Goal: Task Accomplishment & Management: Manage account settings

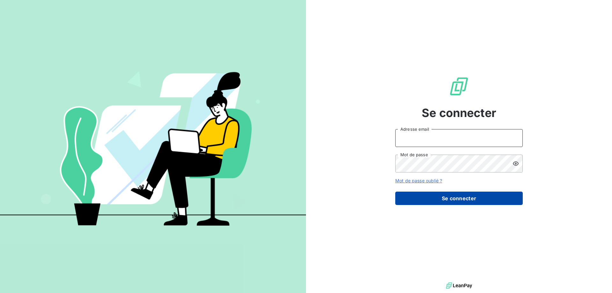
type input "[PERSON_NAME][EMAIL_ADDRESS][DOMAIN_NAME]"
click at [444, 197] on button "Se connecter" at bounding box center [458, 198] width 127 height 13
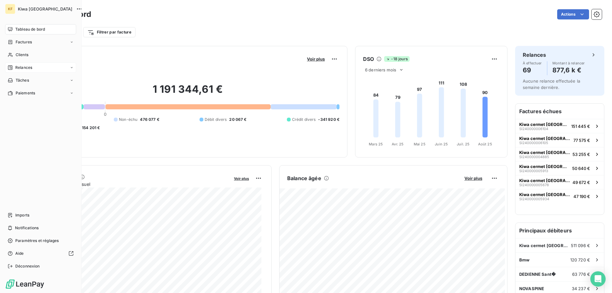
click at [31, 66] on span "Relances" at bounding box center [23, 68] width 17 height 6
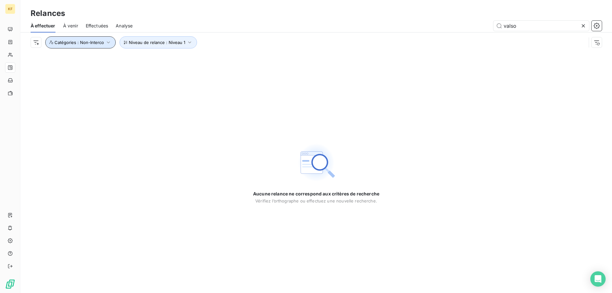
click at [105, 46] on button "Catégories : Non-Interco" at bounding box center [80, 42] width 70 height 12
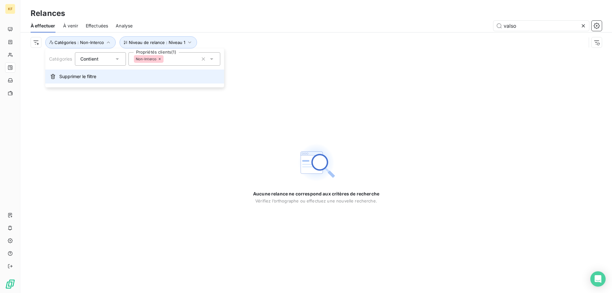
click at [93, 79] on span "Supprimer le filtre" at bounding box center [77, 76] width 37 height 6
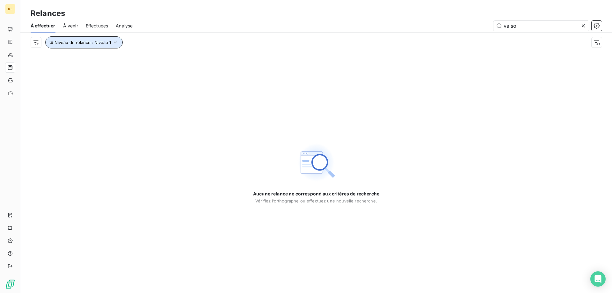
click at [113, 43] on icon "button" at bounding box center [115, 42] width 6 height 6
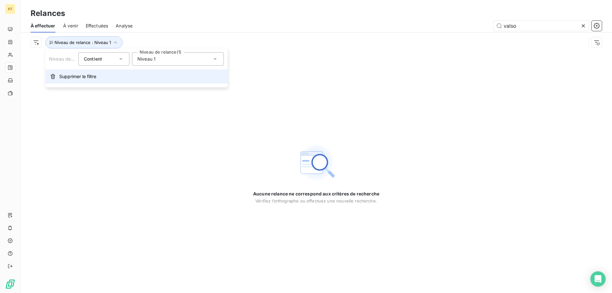
click at [70, 79] on span "Supprimer le filtre" at bounding box center [77, 76] width 37 height 6
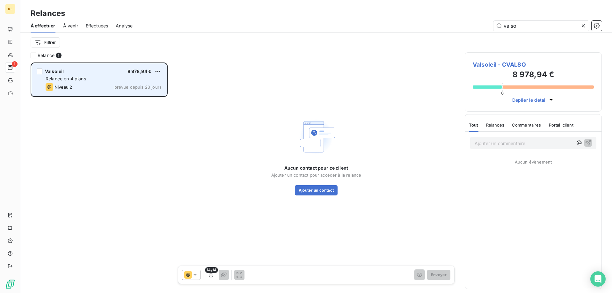
scroll to position [226, 132]
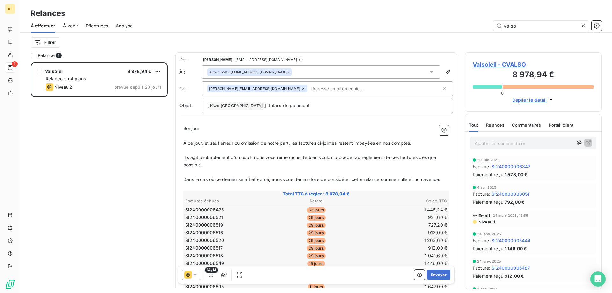
click at [66, 25] on span "À venir" at bounding box center [70, 26] width 15 height 6
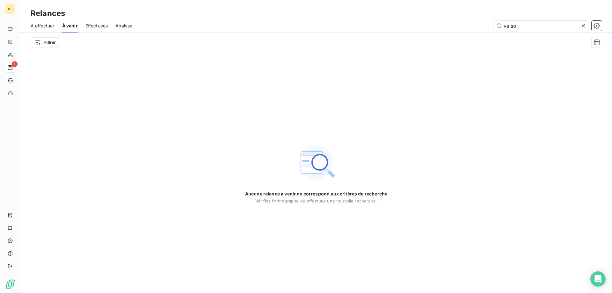
click at [92, 28] on span "Effectuées" at bounding box center [96, 26] width 23 height 6
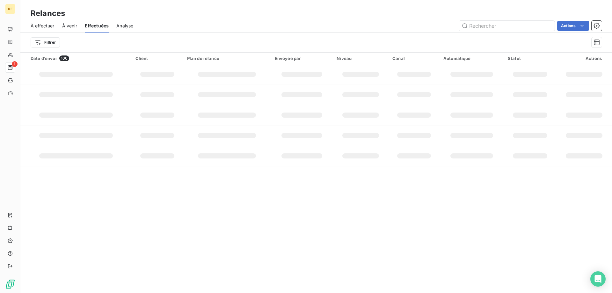
click at [127, 24] on span "Analyse" at bounding box center [124, 26] width 17 height 6
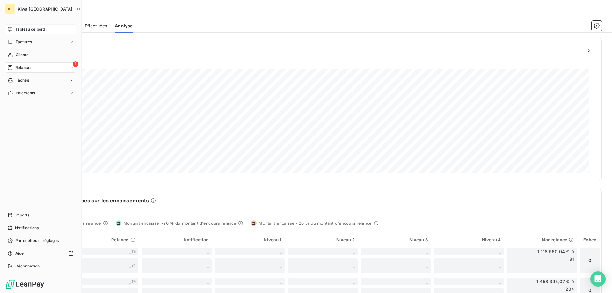
click at [36, 29] on span "Tableau de bord" at bounding box center [30, 29] width 30 height 6
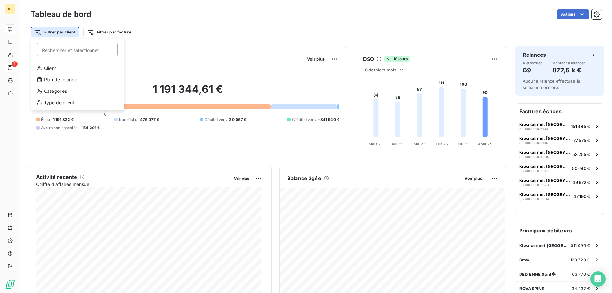
click at [64, 31] on html "KF 1 Tableau de bord Actions Filtrer par client Rechercher et sélectionner Clie…" at bounding box center [306, 146] width 612 height 293
click at [63, 90] on div "Catégories" at bounding box center [77, 91] width 88 height 10
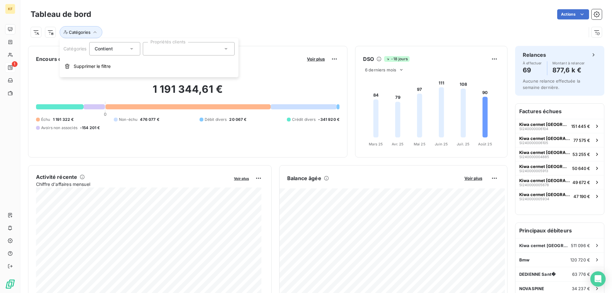
click at [130, 51] on icon at bounding box center [131, 49] width 6 height 6
click at [132, 49] on icon at bounding box center [131, 49] width 6 height 6
click at [204, 52] on div at bounding box center [189, 48] width 92 height 13
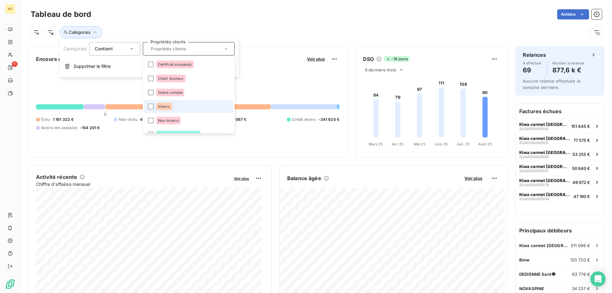
click at [164, 105] on span "Interco" at bounding box center [164, 107] width 12 height 4
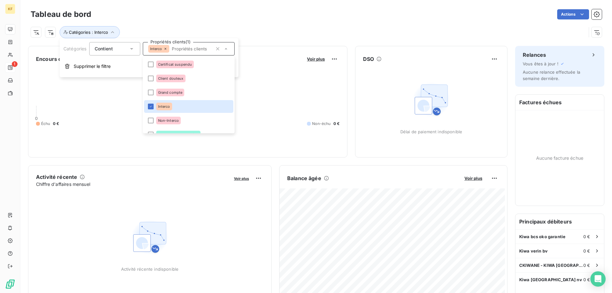
click at [230, 14] on div "Actions" at bounding box center [350, 14] width 503 height 10
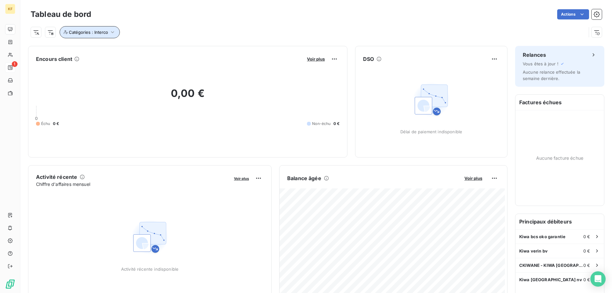
click at [87, 33] on span "Catégories : Interco" at bounding box center [88, 32] width 39 height 5
click at [218, 48] on icon "button" at bounding box center [217, 48] width 3 height 3
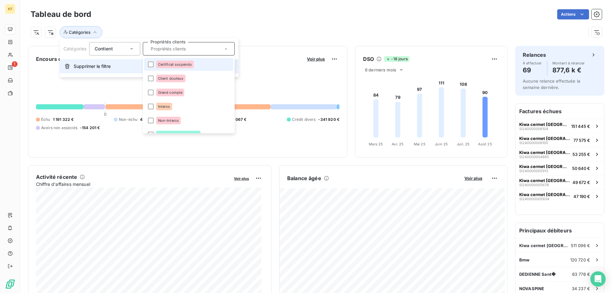
click at [95, 67] on span "Supprimer le filtre" at bounding box center [92, 66] width 37 height 6
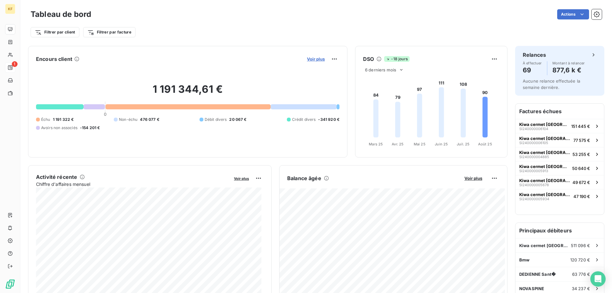
click at [316, 58] on span "Voir plus" at bounding box center [316, 58] width 18 height 5
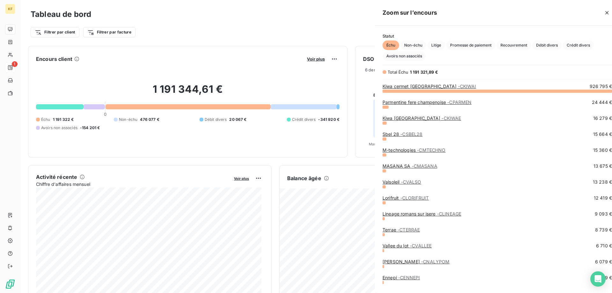
scroll to position [197, 240]
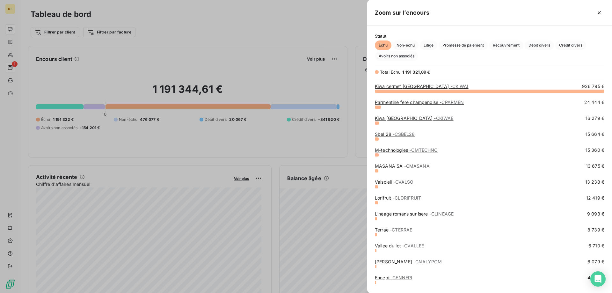
click at [233, 28] on div at bounding box center [306, 146] width 612 height 293
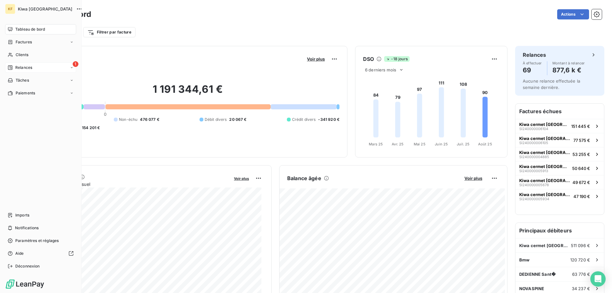
click at [71, 67] on icon at bounding box center [72, 68] width 4 height 4
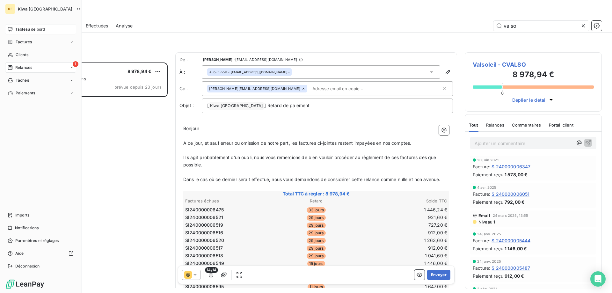
scroll to position [226, 132]
click at [43, 80] on div "À effectuer" at bounding box center [44, 80] width 63 height 10
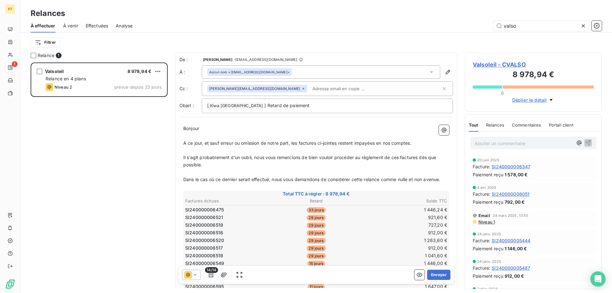
click at [129, 133] on div "Valsoleil 8 978,94 € Relance en 4 plans Niveau 2 prévue depuis 23 jours" at bounding box center [99, 177] width 137 height 230
click at [69, 27] on span "À venir" at bounding box center [70, 26] width 15 height 6
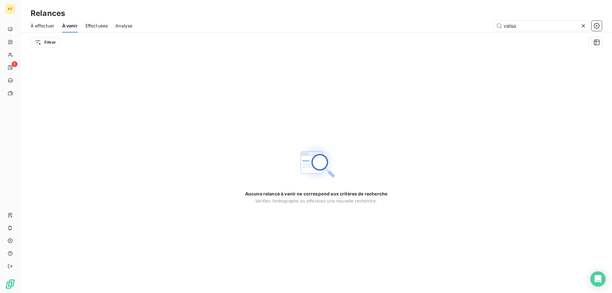
click at [98, 26] on span "Effectuées" at bounding box center [96, 26] width 23 height 6
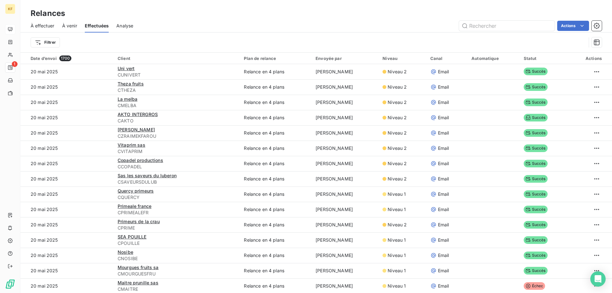
click at [121, 29] on div "Analyse" at bounding box center [124, 25] width 17 height 13
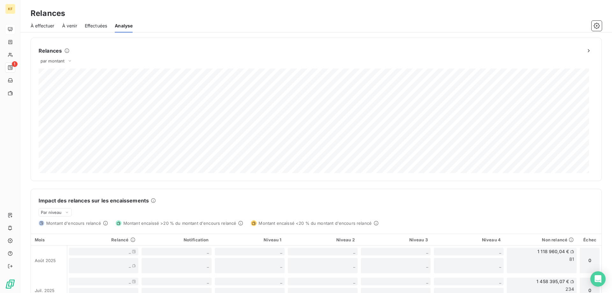
click at [100, 31] on div "Effectuées" at bounding box center [96, 25] width 23 height 13
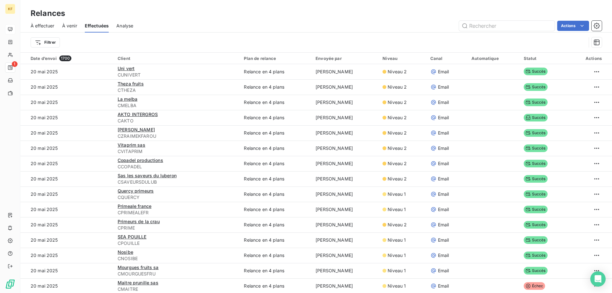
click at [125, 28] on span "Analyse" at bounding box center [124, 26] width 17 height 6
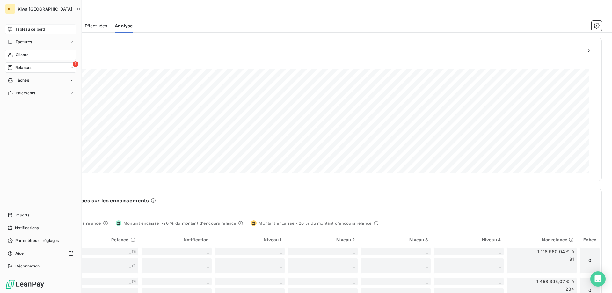
click at [27, 54] on span "Clients" at bounding box center [22, 55] width 13 height 6
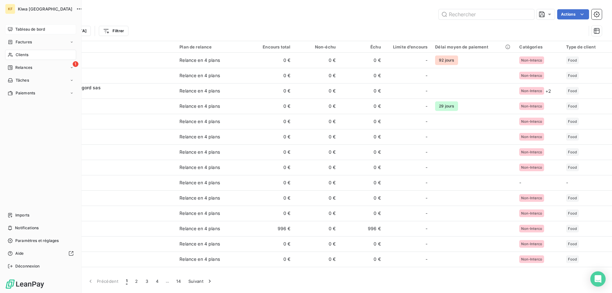
click at [18, 27] on span "Tableau de bord" at bounding box center [30, 29] width 30 height 6
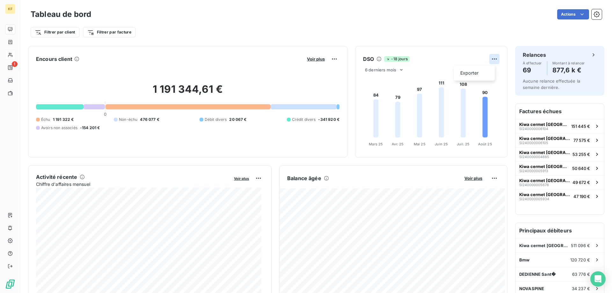
click at [492, 59] on html "KF 1 Tableau de bord Actions Filtrer par client Filtrer par facture Encours cli…" at bounding box center [306, 146] width 612 height 293
click at [481, 29] on html "KF 1 Tableau de bord Actions Filtrer par client Filtrer par facture Encours cli…" at bounding box center [306, 146] width 612 height 293
click at [567, 111] on h6 "Factures échues" at bounding box center [559, 111] width 89 height 15
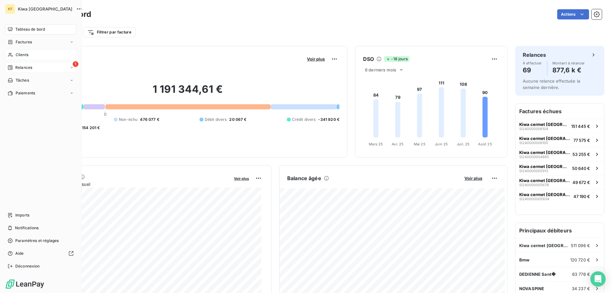
click at [72, 67] on icon at bounding box center [72, 68] width 4 height 4
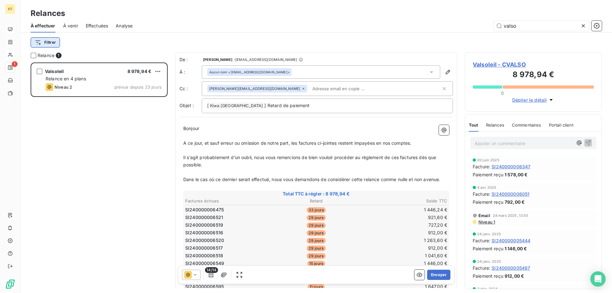
click at [44, 43] on html "KF 1 Relances À effectuer À venir Effectuées Analyse valso Filtrer Relance 1 Va…" at bounding box center [306, 146] width 612 height 293
click at [52, 43] on html "KF 1 Relances À effectuer À venir Effectuées Analyse valso Filtrer Relance 1 Va…" at bounding box center [306, 146] width 612 height 293
click at [69, 27] on span "À venir" at bounding box center [70, 26] width 15 height 6
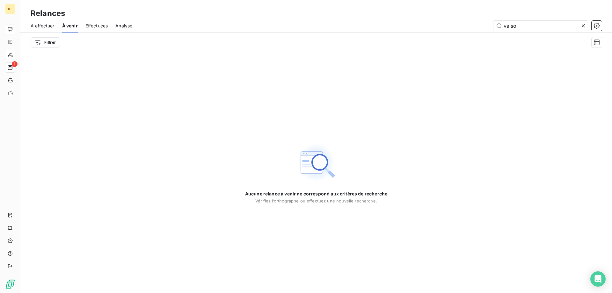
click at [88, 26] on span "Effectuées" at bounding box center [96, 26] width 23 height 6
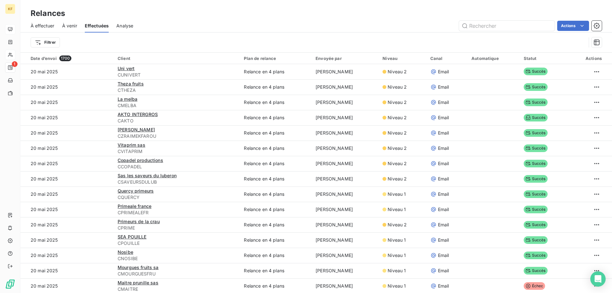
click at [129, 25] on span "Analyse" at bounding box center [124, 26] width 17 height 6
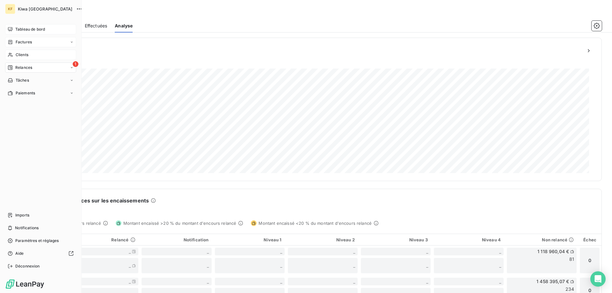
click at [22, 41] on span "Factures" at bounding box center [24, 42] width 16 height 6
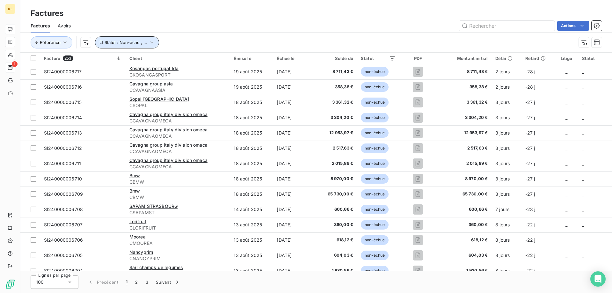
click at [150, 43] on icon "button" at bounding box center [151, 42] width 3 height 2
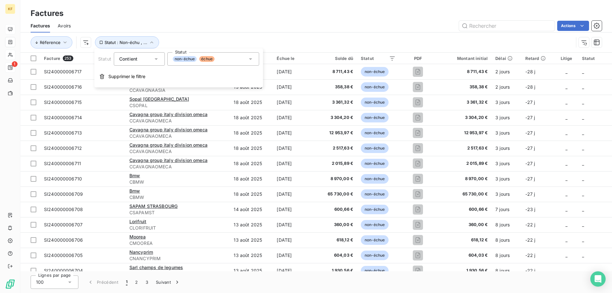
click at [280, 23] on div "Actions" at bounding box center [339, 26] width 523 height 10
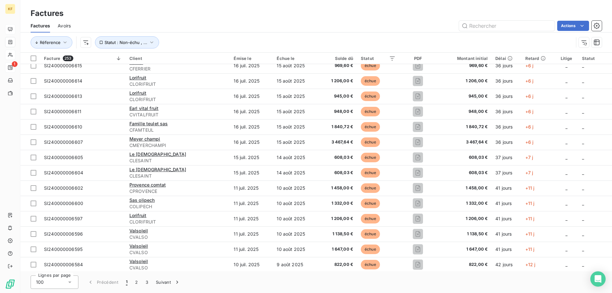
scroll to position [1323, 0]
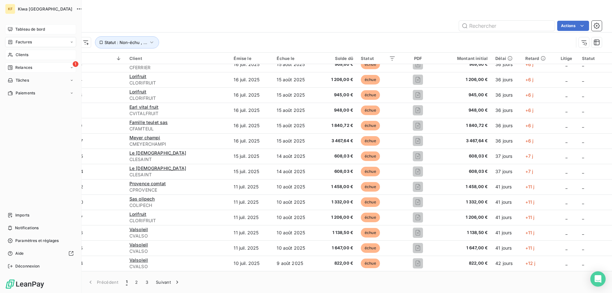
click at [16, 69] on span "Relances" at bounding box center [23, 68] width 17 height 6
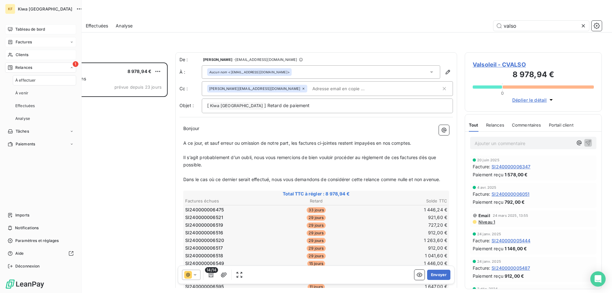
scroll to position [226, 132]
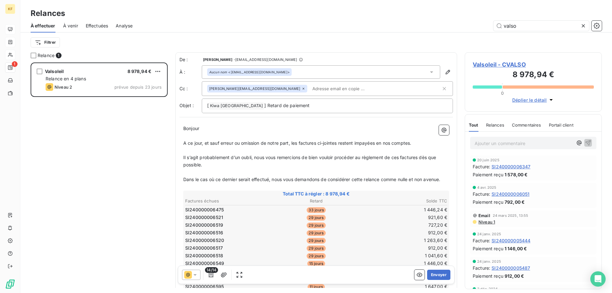
click at [75, 26] on span "À venir" at bounding box center [70, 26] width 15 height 6
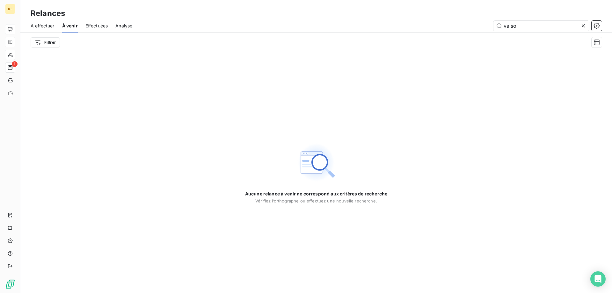
click at [106, 28] on span "Effectuées" at bounding box center [96, 26] width 23 height 6
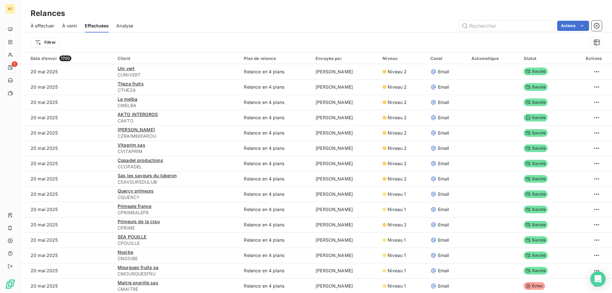
click at [129, 26] on span "Analyse" at bounding box center [124, 26] width 17 height 6
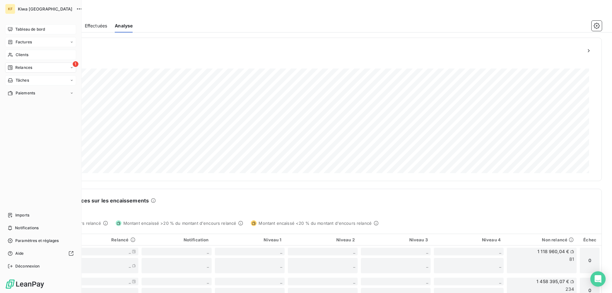
click at [17, 79] on span "Tâches" at bounding box center [22, 80] width 13 height 6
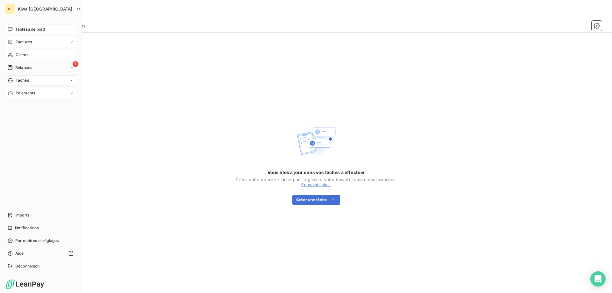
click at [22, 92] on span "Paiements" at bounding box center [25, 93] width 19 height 6
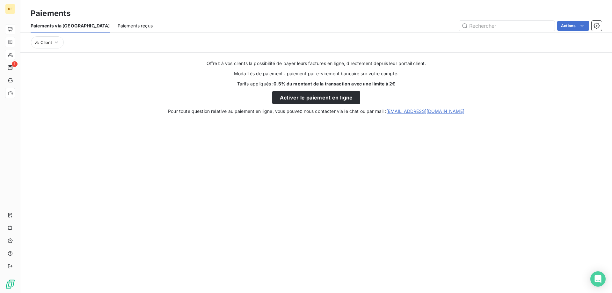
click at [118, 27] on span "Paiements reçus" at bounding box center [135, 26] width 35 height 6
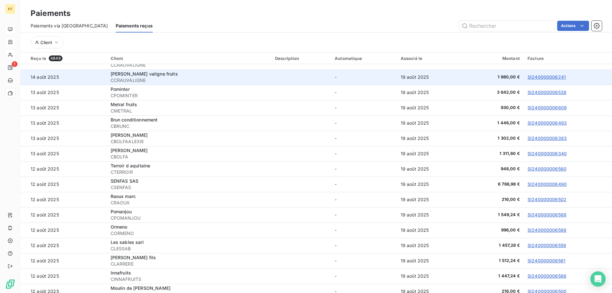
scroll to position [382, 0]
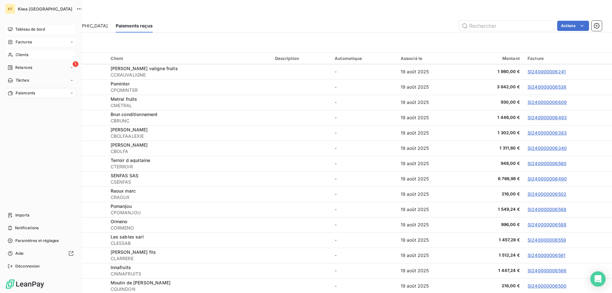
click at [12, 27] on icon at bounding box center [10, 29] width 5 height 5
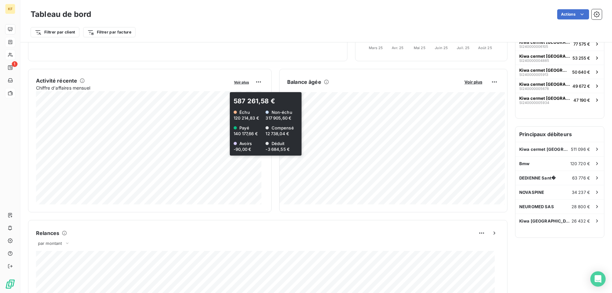
scroll to position [96, 0]
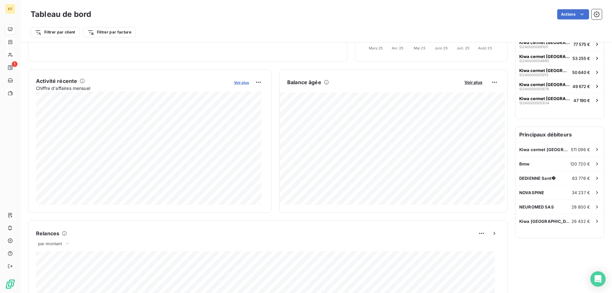
click at [244, 82] on span "Voir plus" at bounding box center [241, 82] width 15 height 4
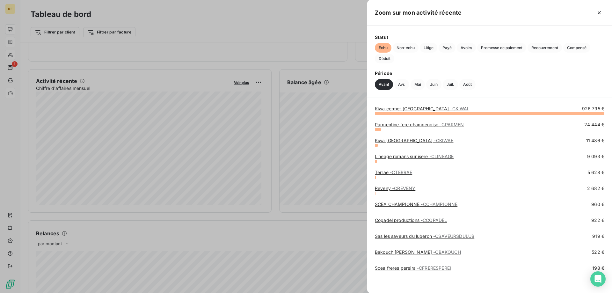
click at [420, 125] on link "Parmentine fere champenoise - CPARMEN" at bounding box center [419, 124] width 89 height 5
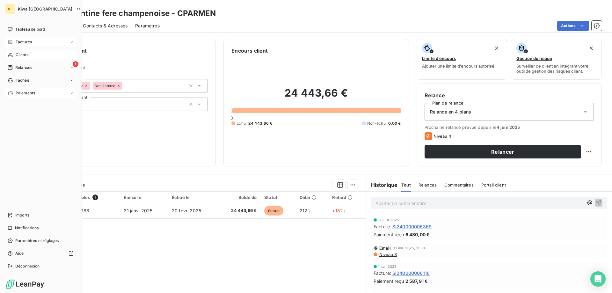
click at [25, 41] on span "Factures" at bounding box center [24, 42] width 16 height 6
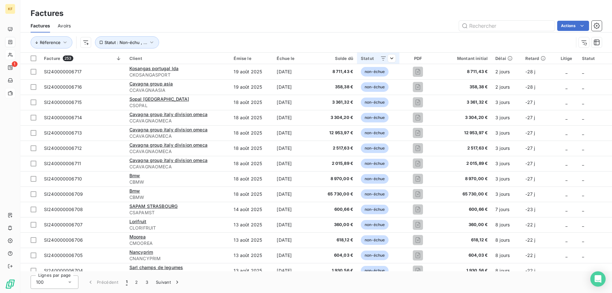
click at [383, 59] on icon at bounding box center [383, 58] width 6 height 6
click at [395, 58] on html "KF 1 Factures Factures Avoirs Actions Réference Statut : Non-échu , ... Facture…" at bounding box center [306, 146] width 612 height 293
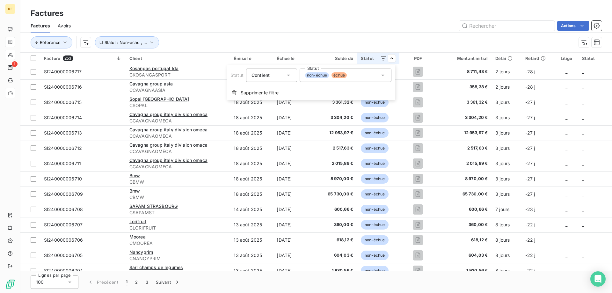
click at [316, 76] on span "non-échue" at bounding box center [317, 75] width 24 height 6
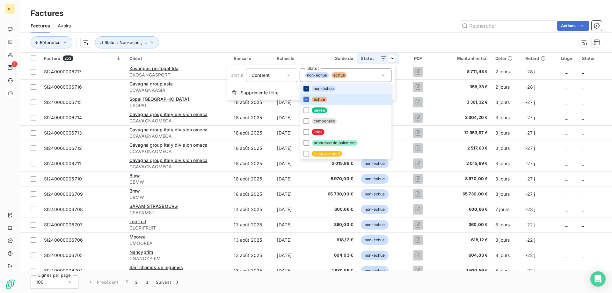
click at [305, 88] on icon at bounding box center [306, 89] width 4 height 4
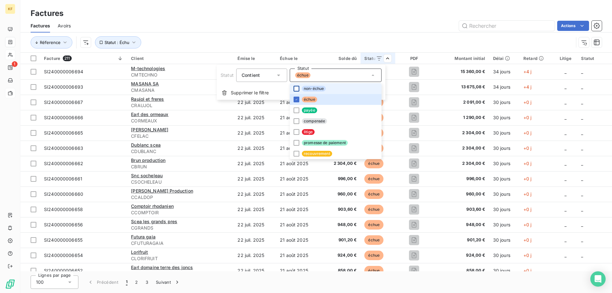
click at [322, 25] on html "KF 1 Factures Factures Avoirs Actions Réference Statut : Échu Facture 211 Clien…" at bounding box center [306, 146] width 612 height 293
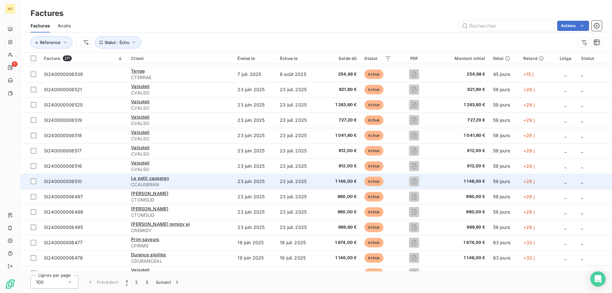
scroll to position [1323, 0]
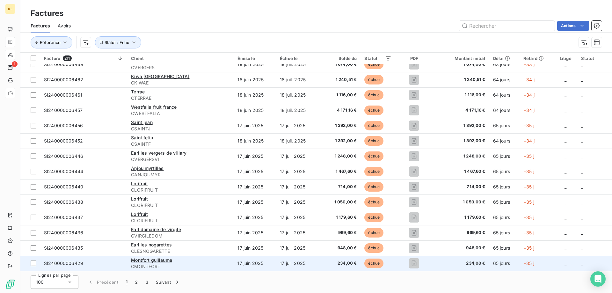
click at [111, 268] on td "SI240000006429" at bounding box center [83, 263] width 87 height 15
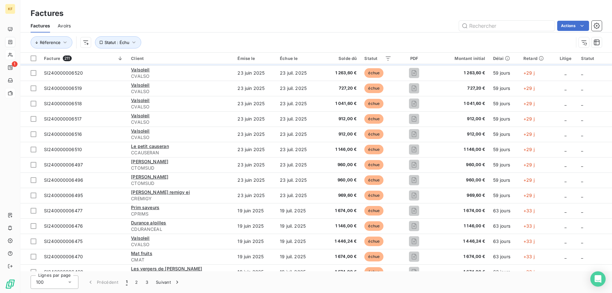
scroll to position [1323, 0]
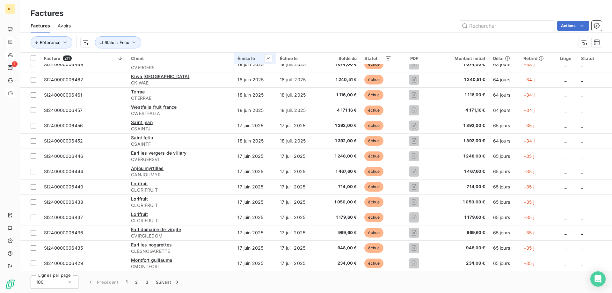
click at [239, 58] on div "Émise le" at bounding box center [254, 58] width 35 height 5
click at [236, 85] on span "Trier par ordre décroissant" at bounding box center [230, 86] width 57 height 6
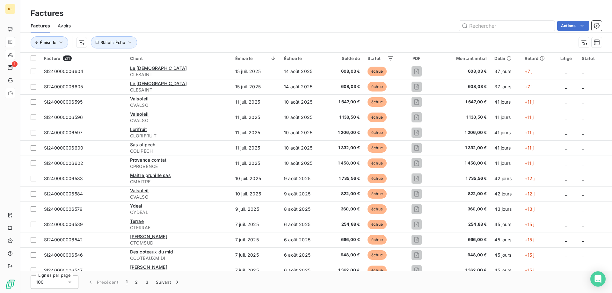
scroll to position [686, 0]
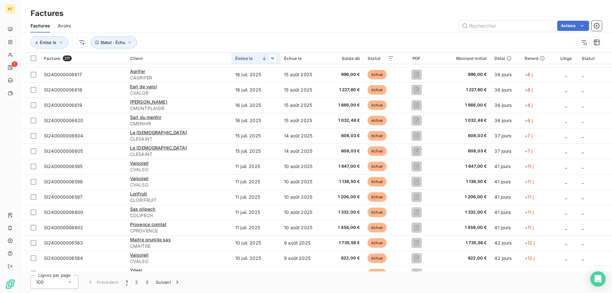
click at [256, 60] on div at bounding box center [266, 58] width 20 height 8
click at [263, 59] on icon at bounding box center [264, 58] width 3 height 4
click at [226, 89] on span "Supprimer le tri par ordre décroissant" at bounding box center [223, 86] width 80 height 6
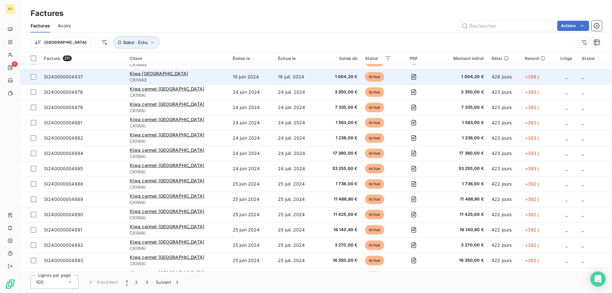
scroll to position [0, 0]
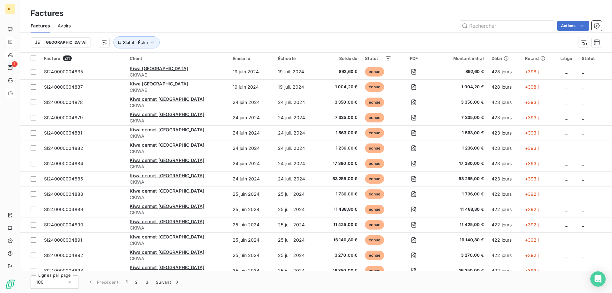
drag, startPoint x: 526, startPoint y: 63, endPoint x: 528, endPoint y: 60, distance: 4.2
click at [527, 63] on th "Retard" at bounding box center [537, 58] width 33 height 11
click at [528, 60] on div "Retard" at bounding box center [538, 58] width 26 height 5
click at [540, 59] on icon at bounding box center [542, 58] width 5 height 5
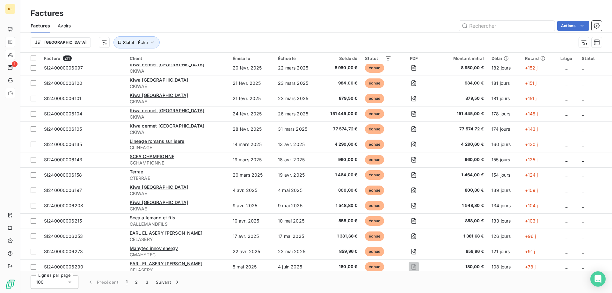
scroll to position [1323, 0]
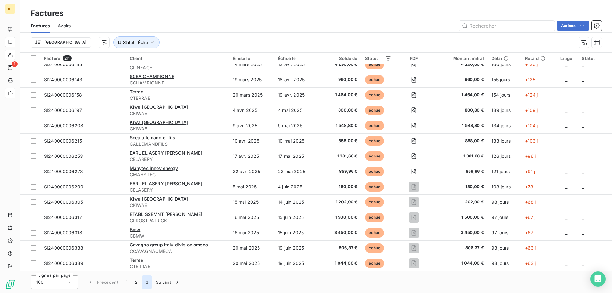
click at [147, 283] on button "3" at bounding box center [147, 281] width 10 height 13
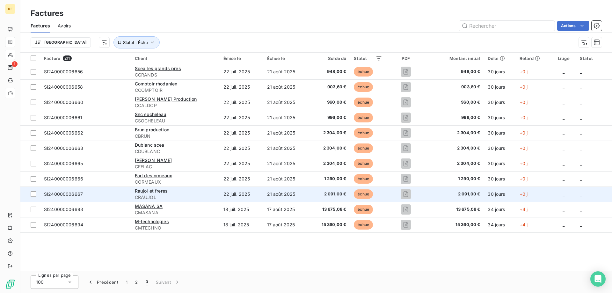
scroll to position [0, 0]
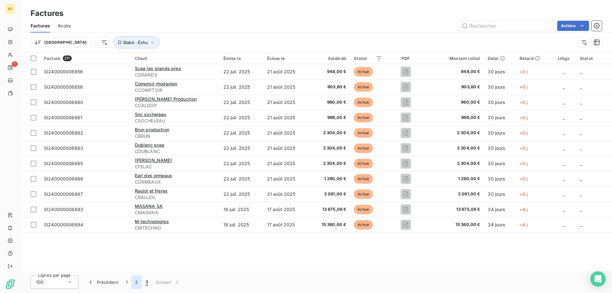
click at [135, 283] on button "2" at bounding box center [136, 281] width 10 height 13
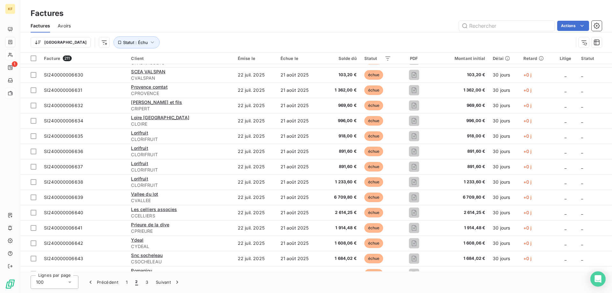
scroll to position [1164, 0]
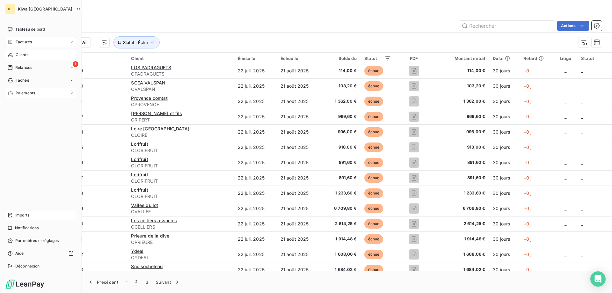
click at [20, 215] on span "Imports" at bounding box center [22, 215] width 14 height 6
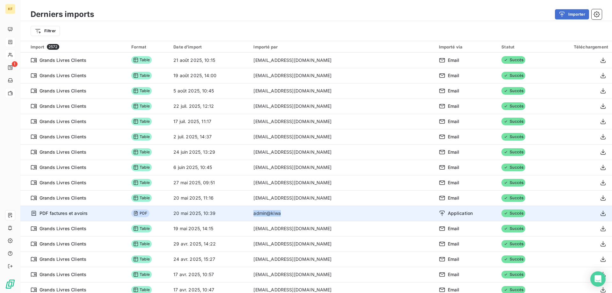
drag, startPoint x: 312, startPoint y: 213, endPoint x: 283, endPoint y: 215, distance: 29.4
click at [283, 215] on td "admin@kiwa" at bounding box center [342, 213] width 185 height 15
click at [149, 214] on span "PDF" at bounding box center [140, 213] width 18 height 8
click at [78, 215] on span "PDF factures et avoirs" at bounding box center [64, 213] width 48 height 6
click at [33, 214] on icon at bounding box center [34, 213] width 4 height 5
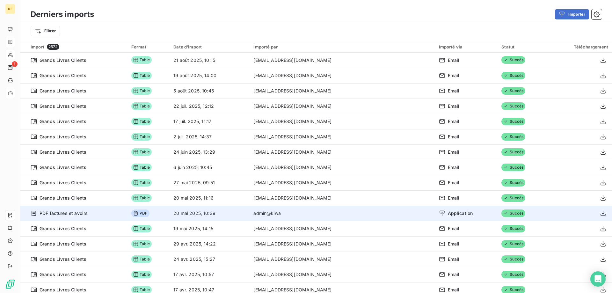
click at [448, 211] on span "Application" at bounding box center [460, 213] width 25 height 6
click at [600, 213] on icon "button" at bounding box center [602, 213] width 5 height 5
drag, startPoint x: 311, startPoint y: 216, endPoint x: 278, endPoint y: 214, distance: 33.6
click at [278, 214] on tr "PDF factures et avoirs PDF 20 mai 2025, 10:39 admin@kiwa Application Succès" at bounding box center [316, 213] width 592 height 15
click at [314, 214] on td "admin@kiwa" at bounding box center [342, 213] width 185 height 15
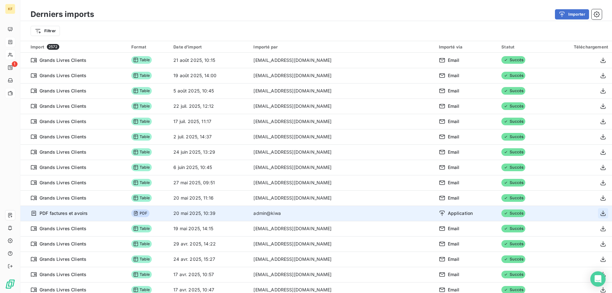
click at [448, 214] on span "Application" at bounding box center [460, 213] width 25 height 6
drag, startPoint x: 280, startPoint y: 216, endPoint x: 312, endPoint y: 218, distance: 31.3
click at [312, 218] on td "admin@kiwa" at bounding box center [342, 213] width 185 height 15
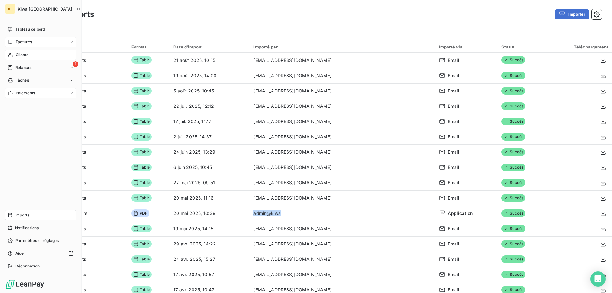
click at [31, 215] on div "Imports" at bounding box center [40, 215] width 71 height 10
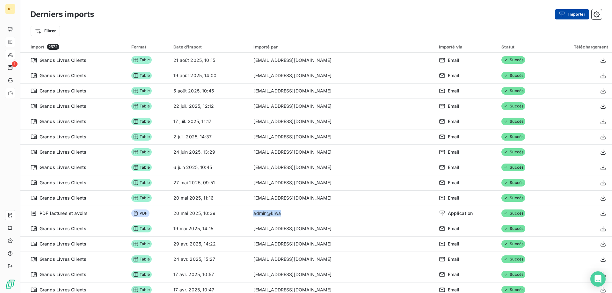
click at [568, 16] on button "Importer" at bounding box center [572, 14] width 34 height 10
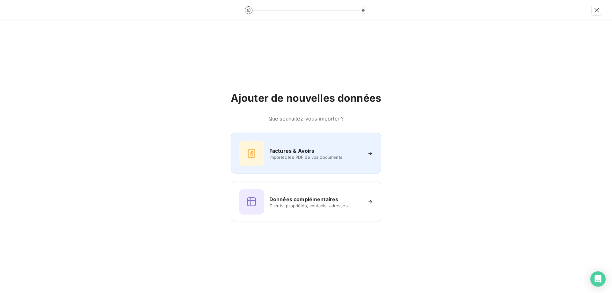
click at [334, 157] on span "Importez les PDF de vos documents" at bounding box center [315, 157] width 92 height 5
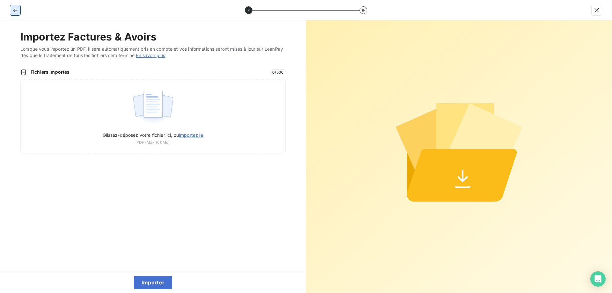
click at [17, 9] on icon "button" at bounding box center [15, 10] width 6 height 6
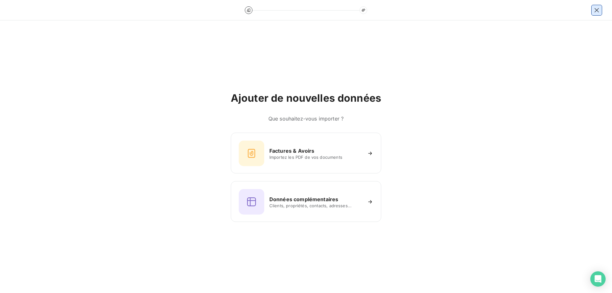
click at [598, 11] on icon "button" at bounding box center [596, 10] width 6 height 6
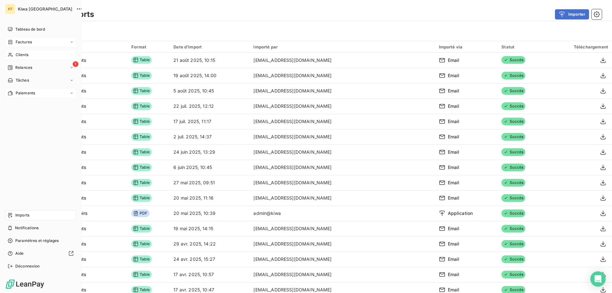
click at [25, 55] on span "Clients" at bounding box center [22, 55] width 13 height 6
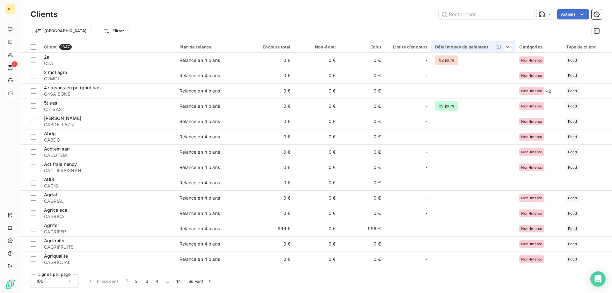
click at [481, 46] on div "Délai moyen de paiement" at bounding box center [473, 46] width 76 height 5
click at [483, 69] on div "Trier par ordre décroissant" at bounding box center [471, 74] width 76 height 14
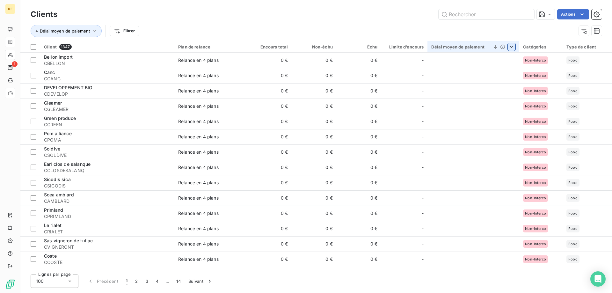
click at [512, 47] on th "Délai moyen de paiement" at bounding box center [473, 46] width 92 height 11
click at [475, 75] on span "Supprimer le tri par ordre décroissant" at bounding box center [468, 74] width 80 height 6
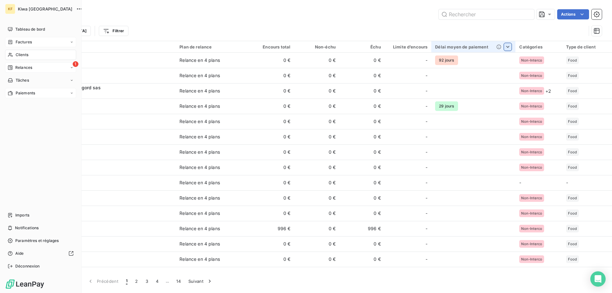
click at [27, 67] on span "Relances" at bounding box center [23, 68] width 17 height 6
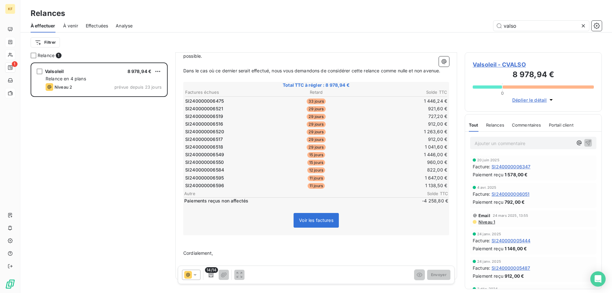
scroll to position [127, 0]
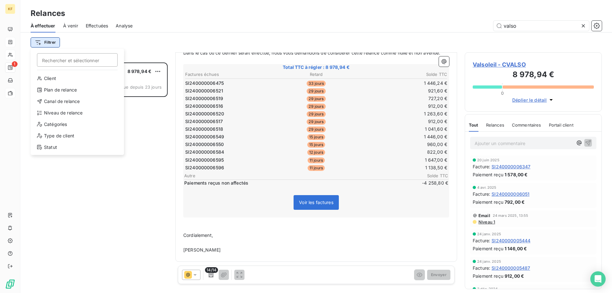
click at [49, 45] on html "KF 1 Relances À effectuer À venir Effectuées Analyse valso Filtrer Rechercher e…" at bounding box center [306, 146] width 612 height 293
drag, startPoint x: 187, startPoint y: 210, endPoint x: 147, endPoint y: 200, distance: 41.2
click at [185, 210] on html "KF 1 Relances À effectuer À venir Effectuées Analyse valso Filtrer Rechercher e…" at bounding box center [306, 146] width 612 height 293
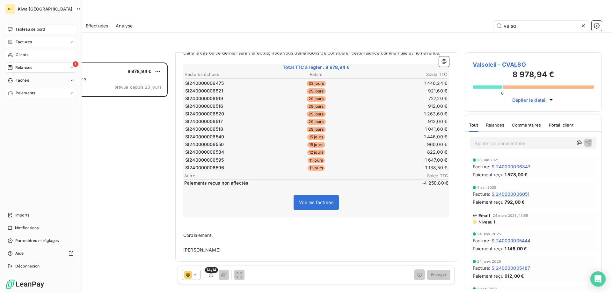
click at [31, 30] on span "Tableau de bord" at bounding box center [30, 29] width 30 height 6
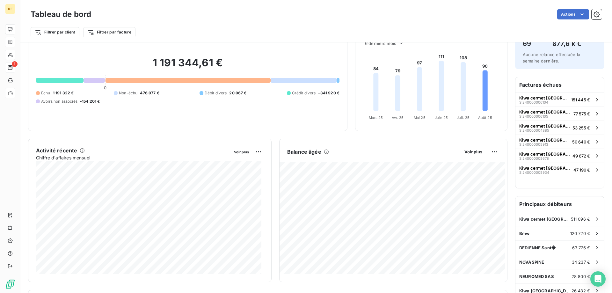
scroll to position [96, 0]
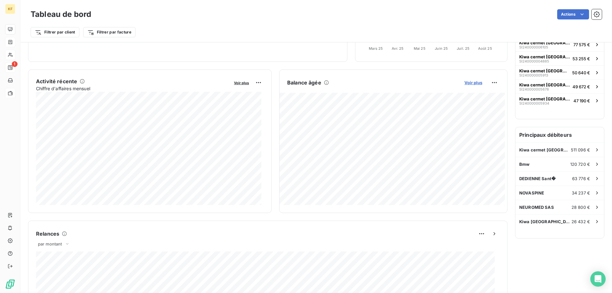
click at [476, 80] on span "Voir plus" at bounding box center [473, 82] width 18 height 5
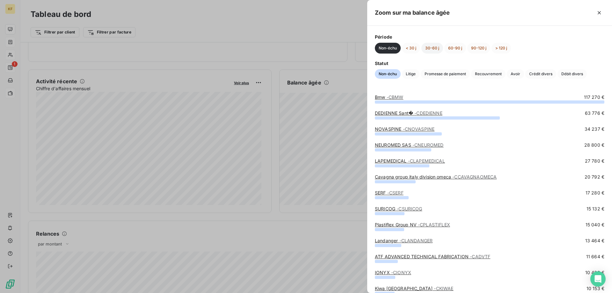
click at [433, 49] on button "30-60 j" at bounding box center [432, 48] width 22 height 11
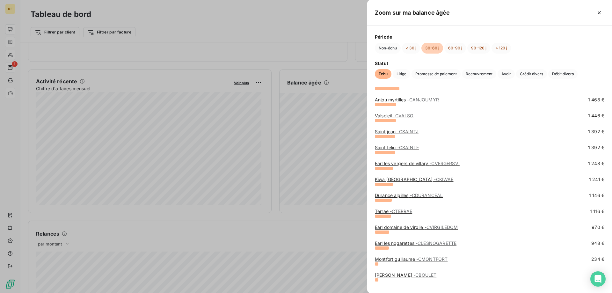
scroll to position [167, 0]
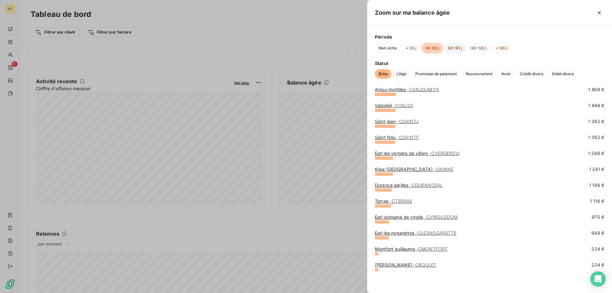
click at [451, 50] on button "60-90 j" at bounding box center [455, 48] width 22 height 11
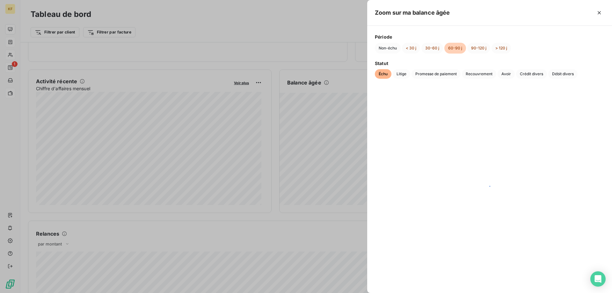
scroll to position [0, 0]
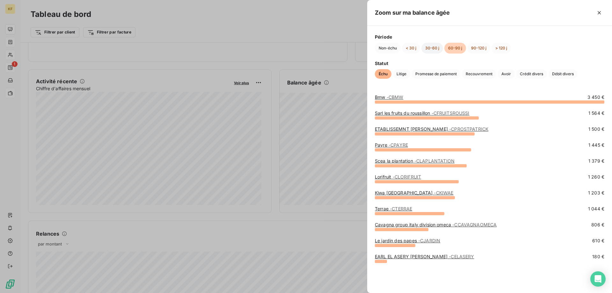
click at [431, 47] on button "30-60 j" at bounding box center [432, 48] width 22 height 11
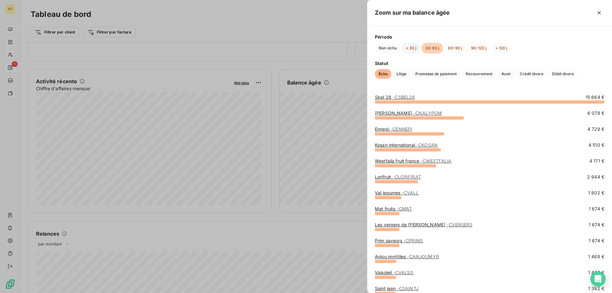
click at [411, 49] on button "< 30 j" at bounding box center [411, 48] width 18 height 11
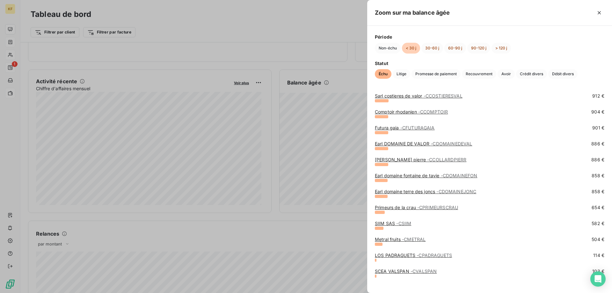
scroll to position [741, 0]
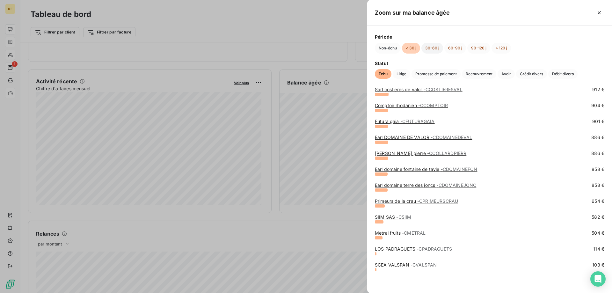
click at [437, 48] on button "30-60 j" at bounding box center [432, 48] width 22 height 11
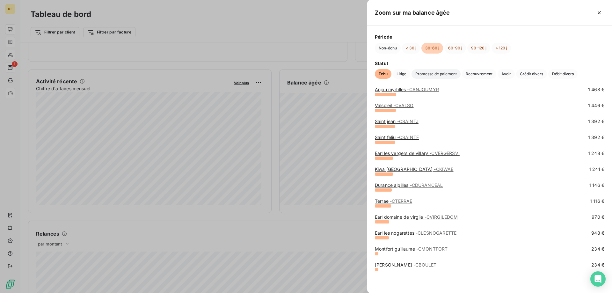
scroll to position [167, 0]
click at [409, 89] on span "- CANJOUMYR" at bounding box center [423, 89] width 32 height 5
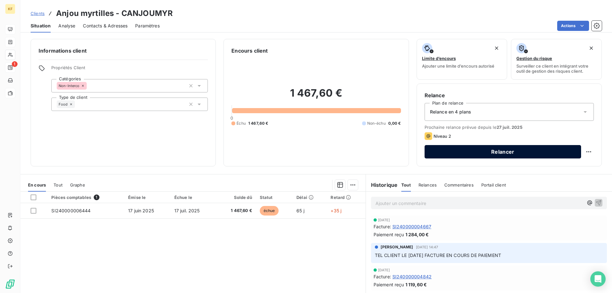
click at [492, 152] on button "Relancer" at bounding box center [503, 151] width 156 height 13
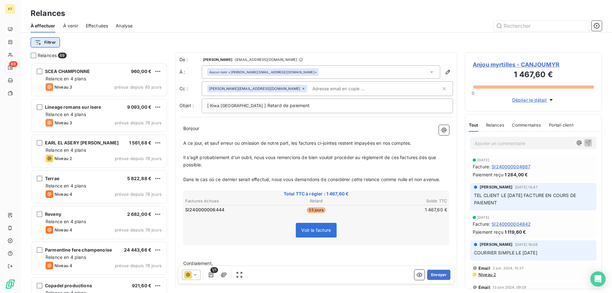
click at [52, 46] on html "KF 69 Relances À effectuer À venir Effectuées Analyse Filtrer Relances 69 SCEA …" at bounding box center [306, 146] width 612 height 293
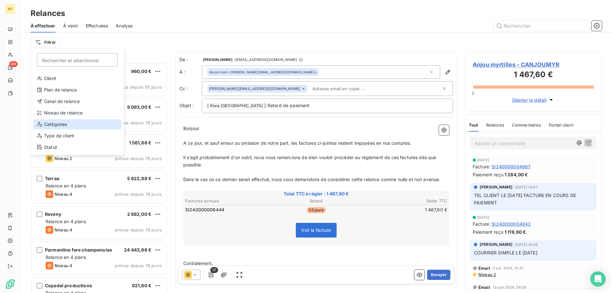
click at [74, 126] on div "Catégories" at bounding box center [77, 124] width 88 height 10
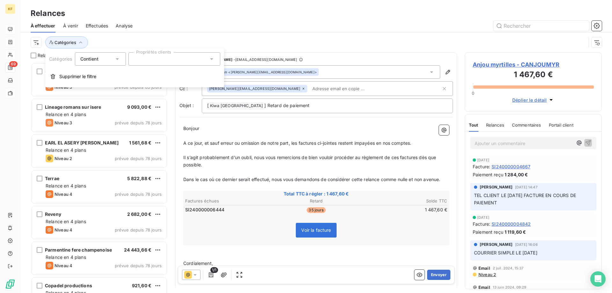
click at [108, 61] on div "Contient is" at bounding box center [97, 58] width 34 height 9
click at [182, 60] on div at bounding box center [174, 58] width 92 height 13
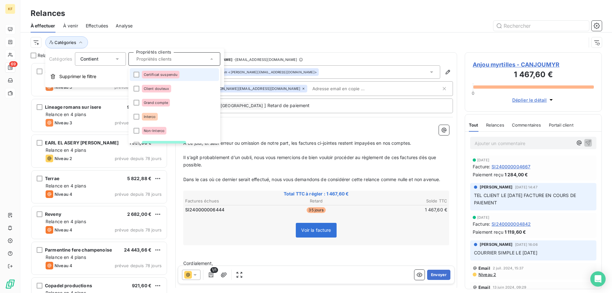
click at [215, 32] on div "À effectuer À venir Effectuées Analyse" at bounding box center [316, 25] width 592 height 13
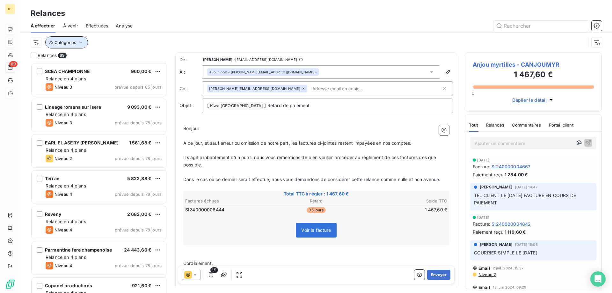
click at [67, 40] on span "Catégories" at bounding box center [65, 42] width 22 height 5
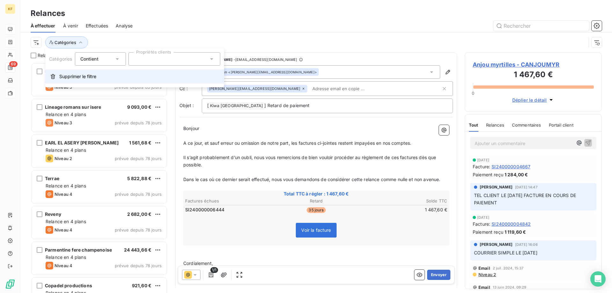
click at [72, 77] on span "Supprimer le filtre" at bounding box center [77, 76] width 37 height 6
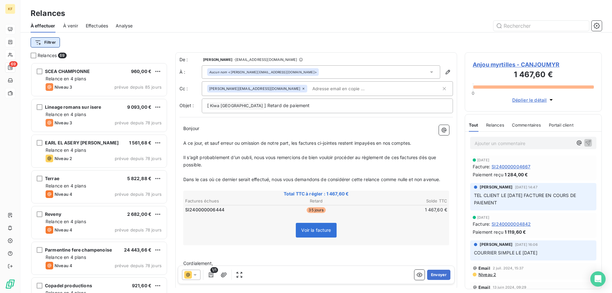
click at [49, 39] on html "KF 69 Relances À effectuer À venir Effectuées Analyse Filtrer Relances 69 SCEA …" at bounding box center [306, 146] width 612 height 293
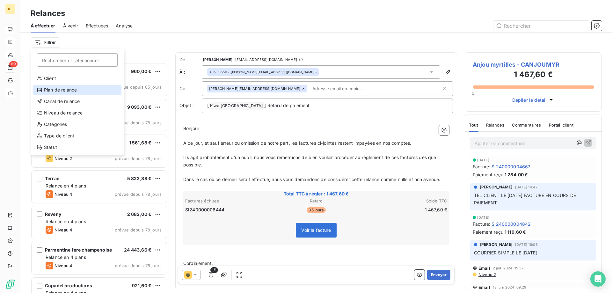
click at [76, 93] on div "Plan de relance" at bounding box center [77, 90] width 88 height 10
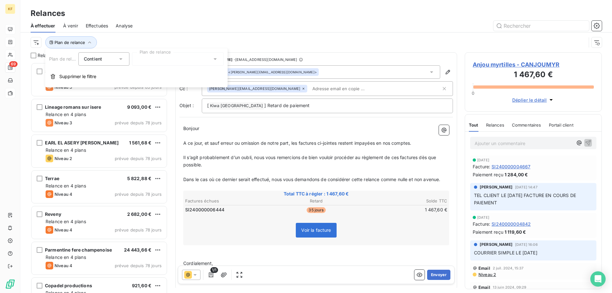
click at [164, 59] on div at bounding box center [178, 58] width 92 height 13
click at [180, 39] on div "Plan de relance" at bounding box center [309, 42] width 556 height 12
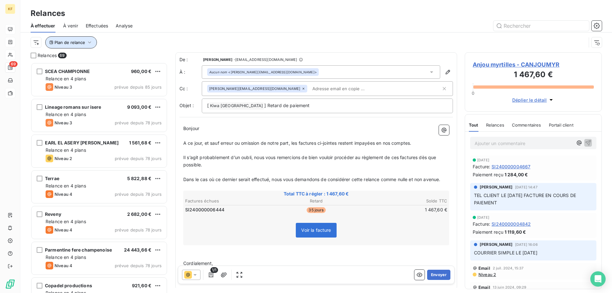
click at [57, 44] on span "Plan de relance" at bounding box center [69, 42] width 31 height 5
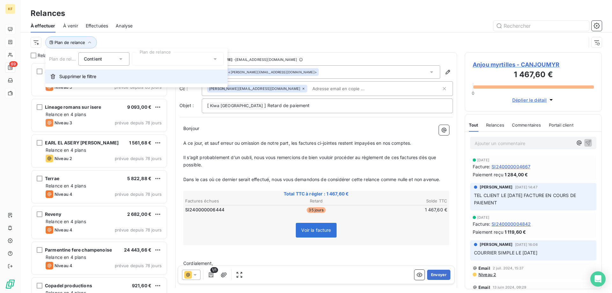
drag, startPoint x: 72, startPoint y: 79, endPoint x: 45, endPoint y: 60, distance: 33.6
click at [71, 79] on span "Supprimer le filtre" at bounding box center [77, 76] width 37 height 6
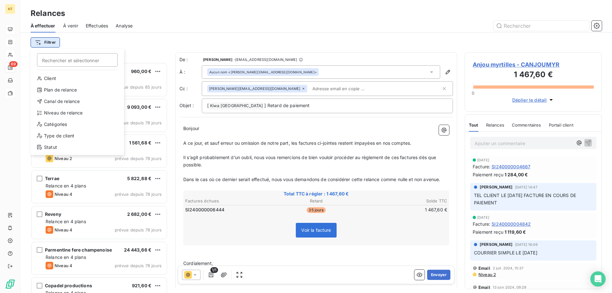
click at [50, 41] on html "KF 69 Relances À effectuer À venir Effectuées Analyse Filtrer Rechercher et sél…" at bounding box center [306, 146] width 612 height 293
click at [62, 114] on div "Niveau de relance" at bounding box center [77, 113] width 88 height 10
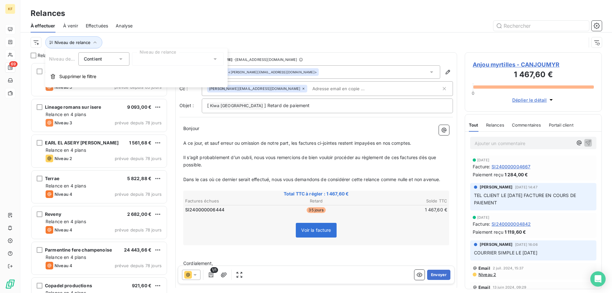
click at [110, 59] on div "Contient is" at bounding box center [101, 58] width 34 height 9
click at [148, 55] on div at bounding box center [178, 58] width 92 height 13
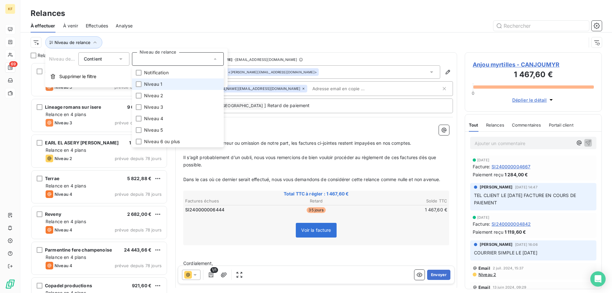
click at [160, 84] on span "Niveau 1" at bounding box center [153, 84] width 18 height 6
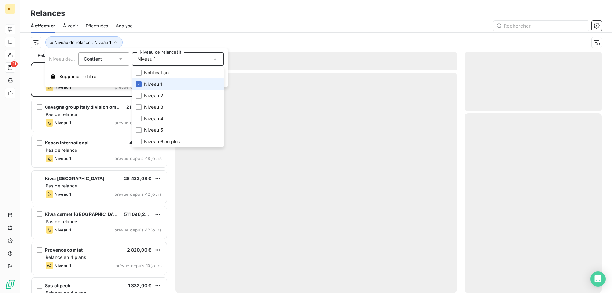
scroll to position [226, 132]
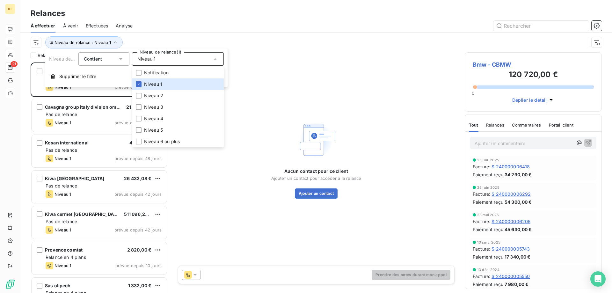
click at [192, 25] on div at bounding box center [370, 26] width 461 height 10
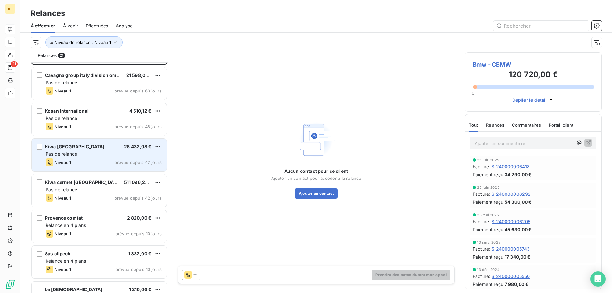
scroll to position [64, 0]
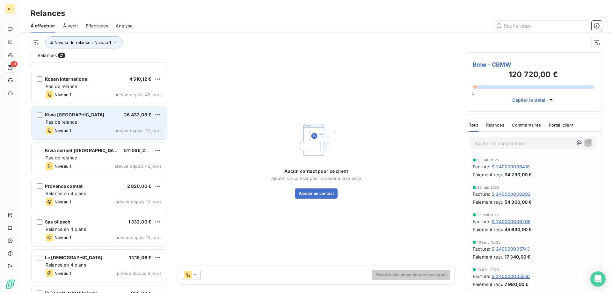
click at [90, 121] on div "Pas de relance" at bounding box center [104, 122] width 116 height 6
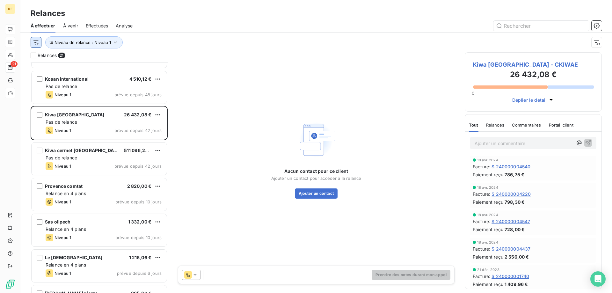
drag, startPoint x: 42, startPoint y: 40, endPoint x: 39, endPoint y: 41, distance: 3.7
click at [40, 40] on div "Niveau de relance : Niveau 1" at bounding box center [309, 42] width 556 height 12
click at [39, 41] on html "KF 21 Relances À effectuer À venir Effectuées Analyse Niveau de relance : Nivea…" at bounding box center [306, 146] width 612 height 293
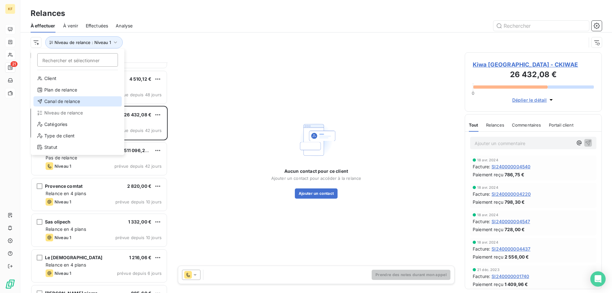
click at [79, 99] on div "Canal de relance" at bounding box center [77, 101] width 88 height 10
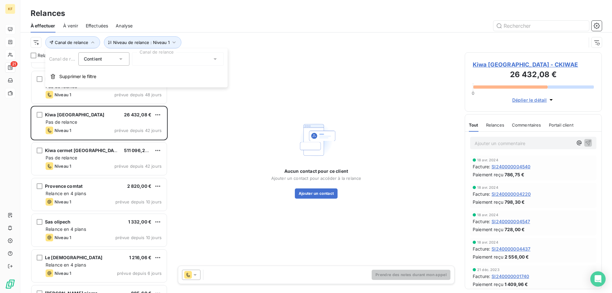
click at [168, 58] on div at bounding box center [178, 58] width 92 height 13
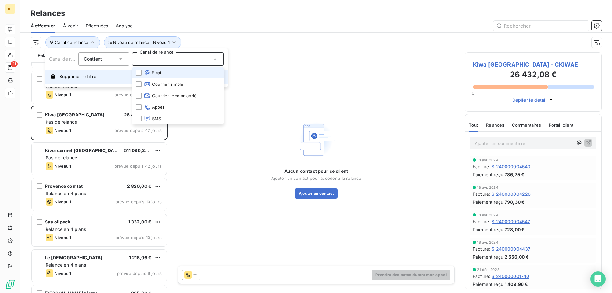
click at [80, 79] on span "Supprimer le filtre" at bounding box center [77, 76] width 37 height 6
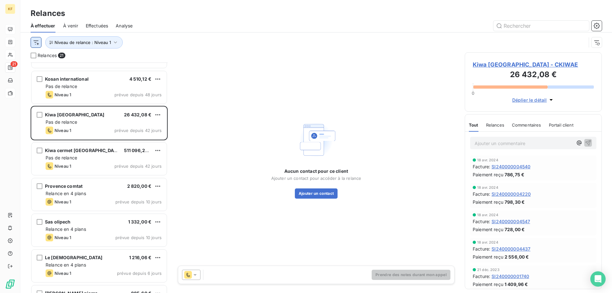
click at [34, 43] on html "KF 21 Relances À effectuer À venir Effectuées Analyse Niveau de relance : Nivea…" at bounding box center [306, 146] width 612 height 293
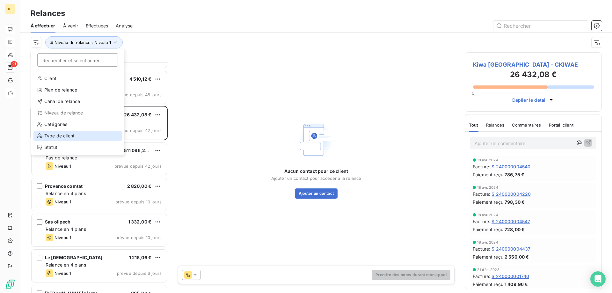
click at [81, 136] on div "Type de client" at bounding box center [77, 136] width 88 height 10
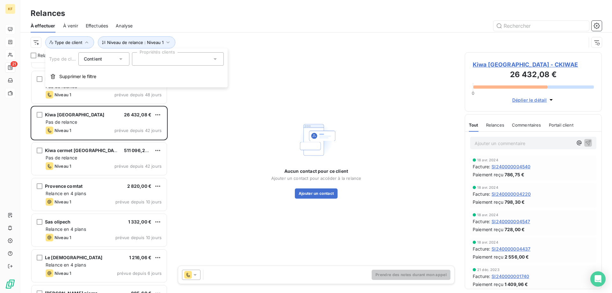
click at [161, 59] on div at bounding box center [178, 58] width 92 height 13
click at [75, 77] on span "Supprimer le filtre" at bounding box center [77, 76] width 37 height 6
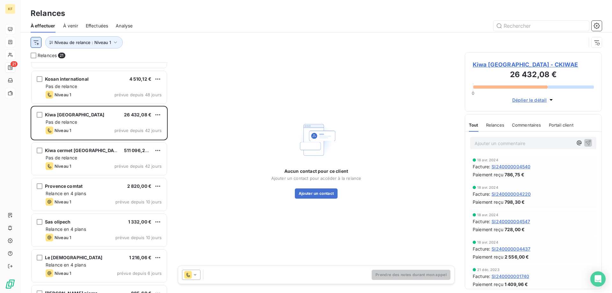
drag, startPoint x: 28, startPoint y: 38, endPoint x: 35, endPoint y: 43, distance: 8.6
click at [30, 38] on div "Niveau de relance : Niveau 1" at bounding box center [316, 43] width 592 height 20
click at [35, 43] on html "KF 21 Relances À effectuer À venir Effectuées Analyse Niveau de relance : Nivea…" at bounding box center [306, 146] width 612 height 293
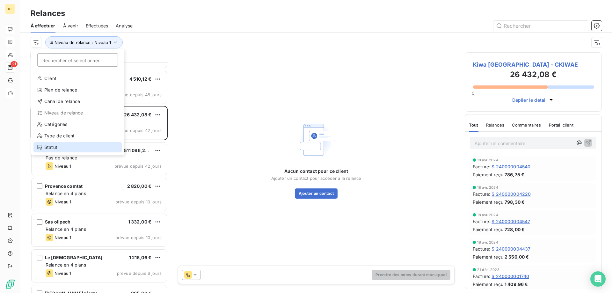
click at [79, 144] on div "Statut" at bounding box center [77, 147] width 88 height 10
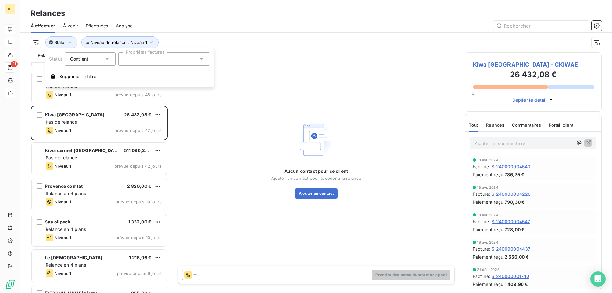
click at [153, 63] on div at bounding box center [164, 58] width 92 height 13
click at [189, 44] on div "Niveau de relance : Niveau 1 Statut" at bounding box center [309, 42] width 556 height 12
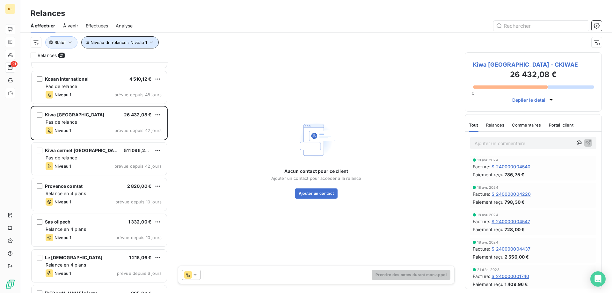
click at [102, 44] on span "Niveau de relance : Niveau 1" at bounding box center [119, 42] width 56 height 5
click at [175, 36] on div "Niveau de relance : Niveau 1 Statut" at bounding box center [316, 43] width 571 height 20
click at [61, 44] on span "Statut" at bounding box center [59, 42] width 11 height 5
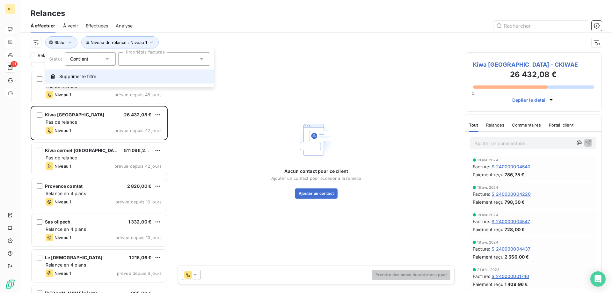
click at [67, 75] on span "Supprimer le filtre" at bounding box center [77, 76] width 37 height 6
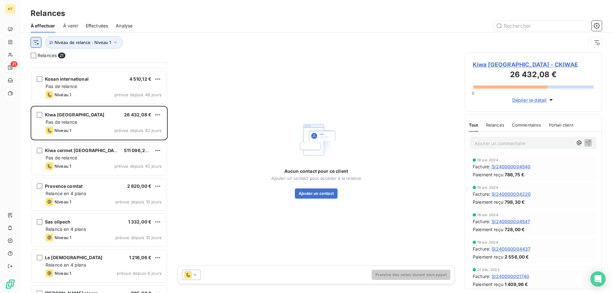
click at [37, 46] on html "KF 21 Relances À effectuer À venir Effectuées Analyse Niveau de relance : Nivea…" at bounding box center [306, 146] width 612 height 293
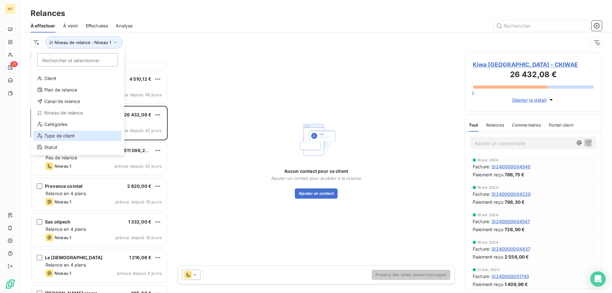
click at [74, 133] on div "Type de client" at bounding box center [77, 136] width 88 height 10
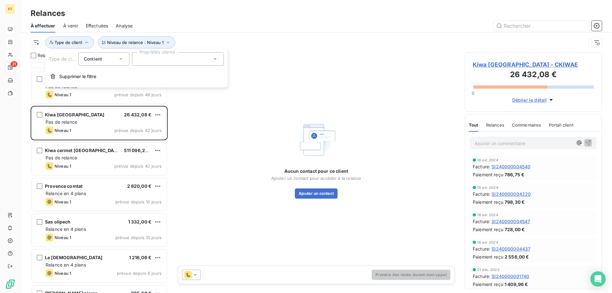
click at [150, 61] on div at bounding box center [178, 58] width 92 height 13
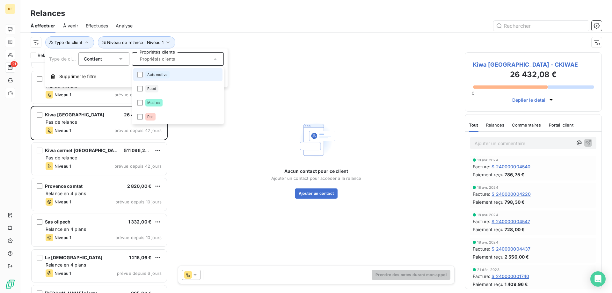
click at [203, 38] on div "Niveau de relance : Niveau 1 Type de client" at bounding box center [309, 42] width 556 height 12
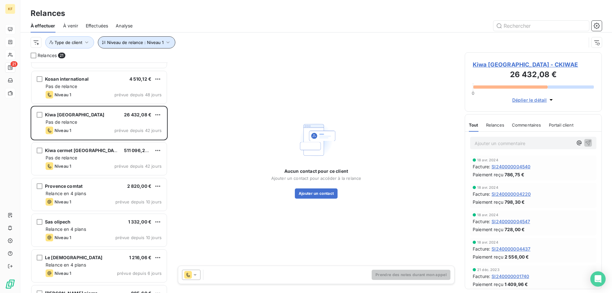
click at [152, 44] on span "Niveau de relance : Niveau 1" at bounding box center [135, 42] width 56 height 5
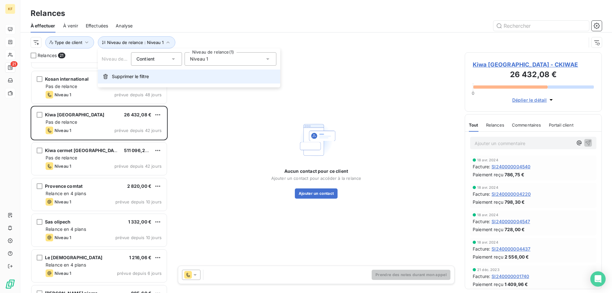
click at [139, 74] on span "Supprimer le filtre" at bounding box center [130, 76] width 37 height 6
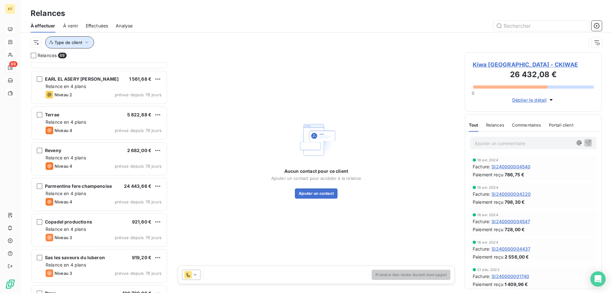
click at [82, 43] on span "Type de client" at bounding box center [68, 42] width 28 height 5
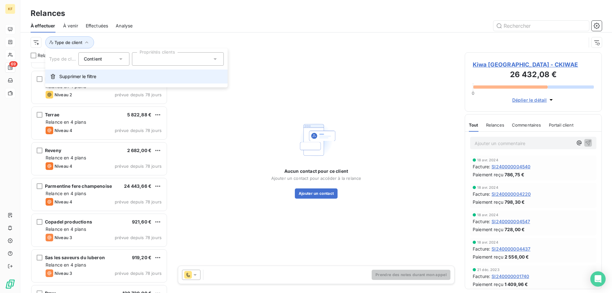
click at [80, 79] on span "Supprimer le filtre" at bounding box center [77, 76] width 37 height 6
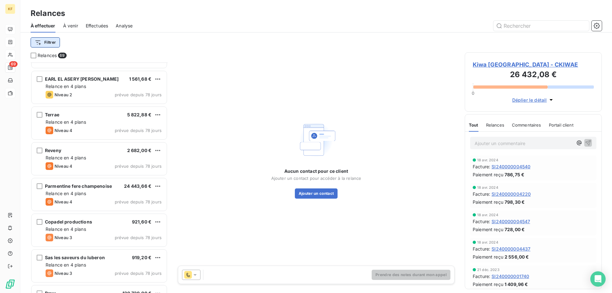
click at [43, 41] on html "KF 69 Relances À effectuer À venir Effectuées Analyse Filtrer Relances 69 SCEA …" at bounding box center [306, 146] width 612 height 293
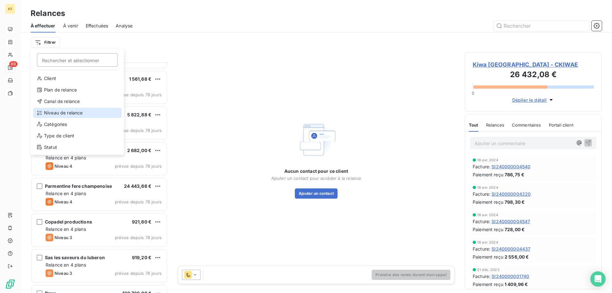
click at [72, 116] on div "Niveau de relance" at bounding box center [77, 113] width 88 height 10
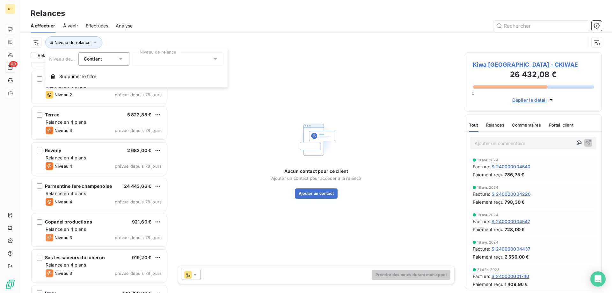
click at [139, 60] on div at bounding box center [178, 58] width 92 height 13
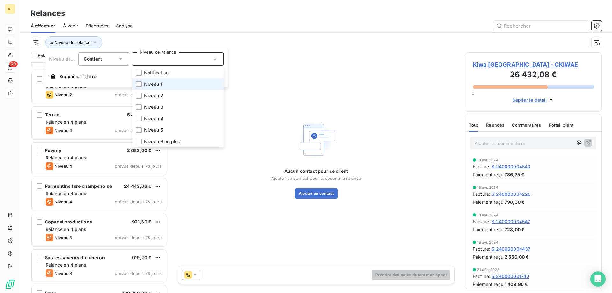
click at [148, 84] on span "Niveau 1" at bounding box center [153, 84] width 18 height 6
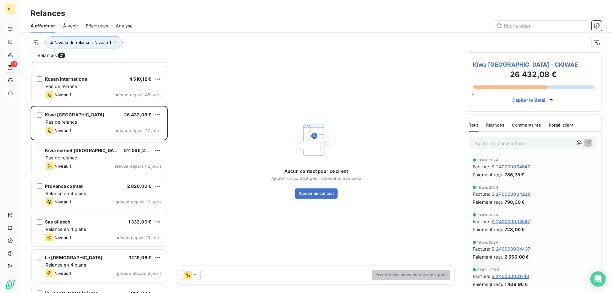
click at [243, 29] on div at bounding box center [370, 26] width 461 height 10
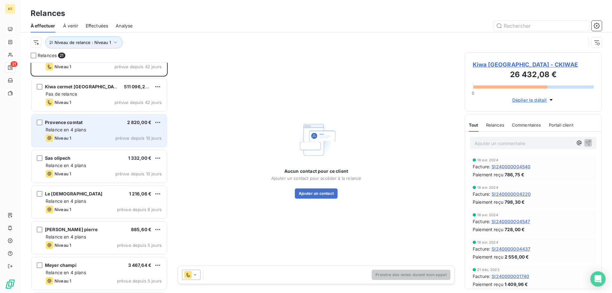
scroll to position [96, 0]
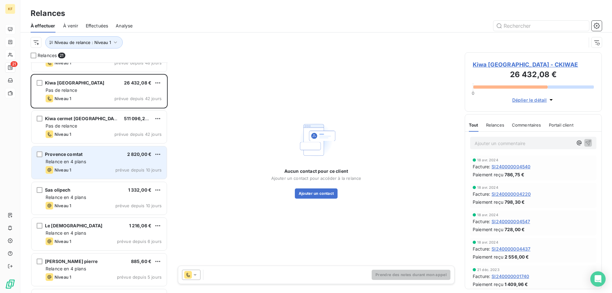
click at [92, 163] on div "Relance en 4 plans" at bounding box center [104, 161] width 116 height 6
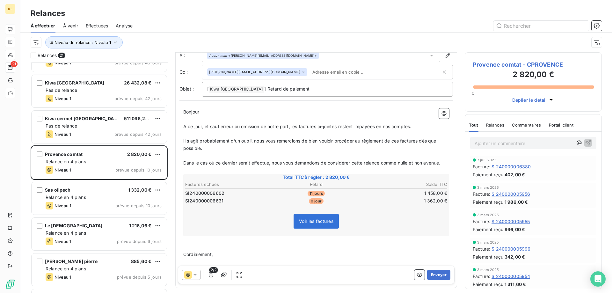
scroll to position [43, 0]
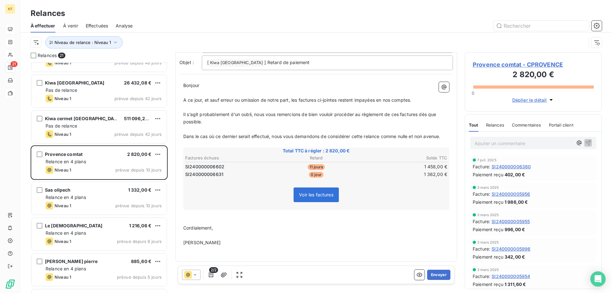
click at [329, 195] on span "Voir les factures" at bounding box center [316, 194] width 34 height 5
click at [221, 278] on button "button" at bounding box center [224, 275] width 10 height 10
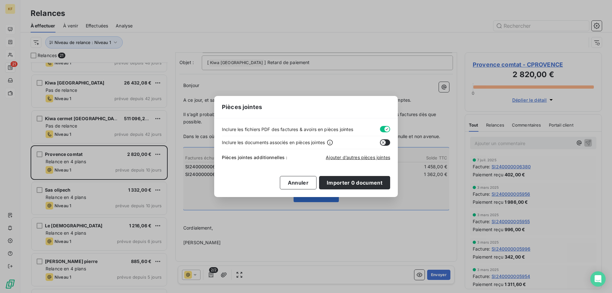
click at [389, 142] on button "button" at bounding box center [385, 142] width 10 height 6
click at [294, 180] on button "Annuler" at bounding box center [298, 182] width 37 height 13
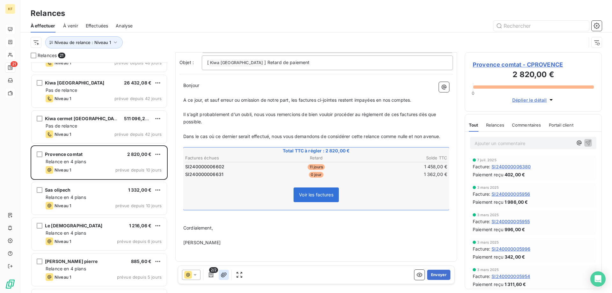
click at [225, 274] on icon "button" at bounding box center [224, 274] width 6 height 5
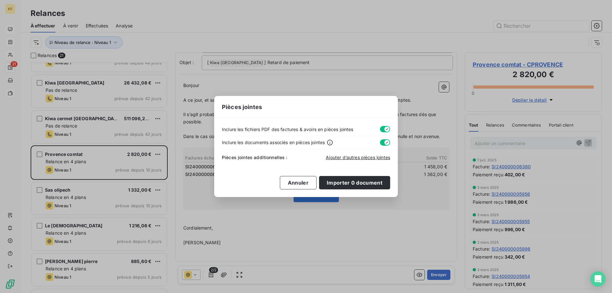
click at [307, 228] on div "Pièces jointes Inclure les fichiers PDF des factures & avoirs en pièces jointes…" at bounding box center [306, 146] width 612 height 293
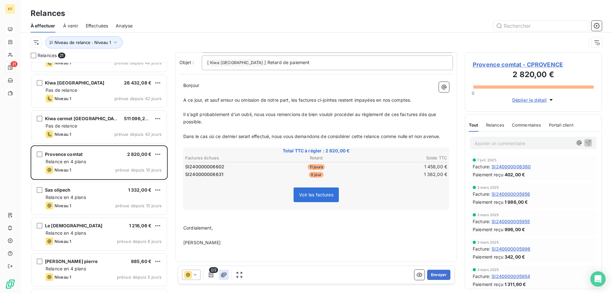
click at [221, 275] on icon "button" at bounding box center [224, 275] width 6 height 6
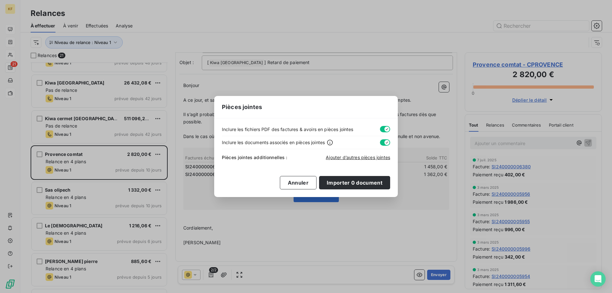
click at [330, 209] on div "Pièces jointes Inclure les fichiers PDF des factures & avoirs en pièces jointes…" at bounding box center [306, 146] width 612 height 293
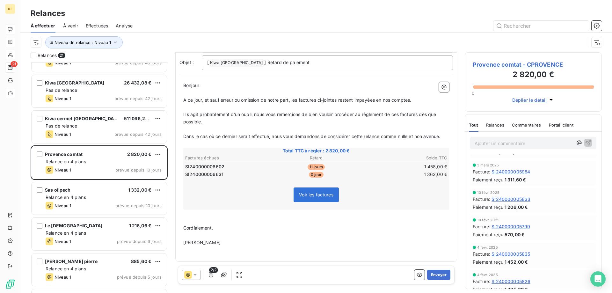
scroll to position [127, 0]
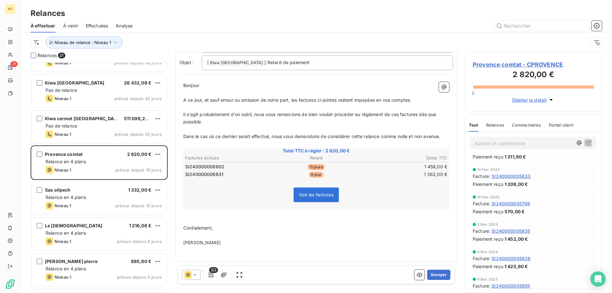
click at [493, 126] on span "Relances" at bounding box center [495, 124] width 18 height 5
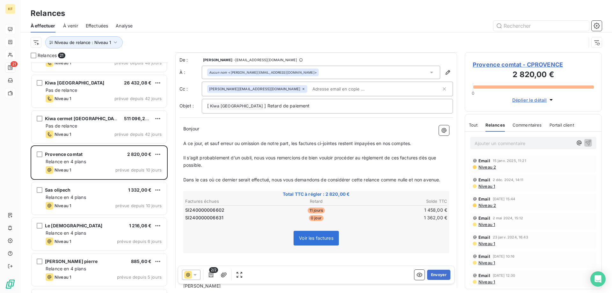
scroll to position [43, 0]
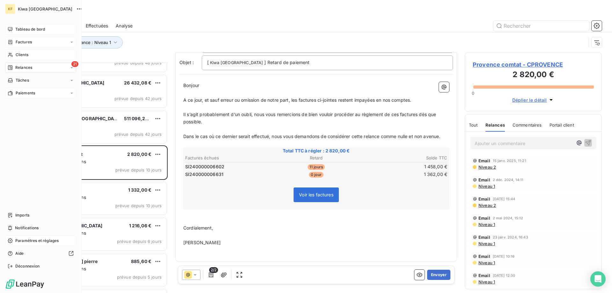
click at [34, 241] on span "Paramètres et réglages" at bounding box center [36, 241] width 43 height 6
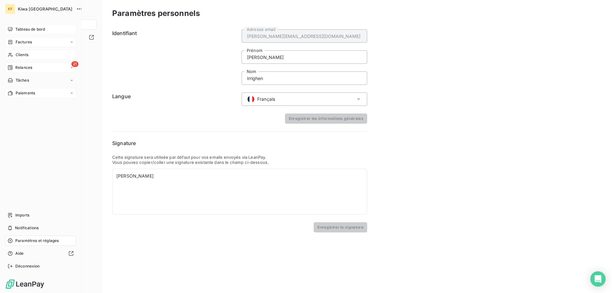
click at [30, 10] on span "Kiwa [GEOGRAPHIC_DATA]" at bounding box center [45, 8] width 54 height 5
click at [76, 8] on icon "button" at bounding box center [79, 9] width 6 height 6
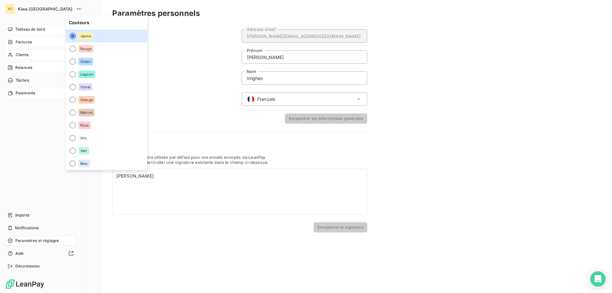
click at [37, 132] on div "Tableau de bord Factures Clients 21 Relances Tâches Paiements Imports Notificat…" at bounding box center [40, 147] width 71 height 247
click at [4, 133] on div "KF Kiwa France Tableau de bord Factures Clients 21 Relances Tâches Paiements Im…" at bounding box center [41, 146] width 82 height 293
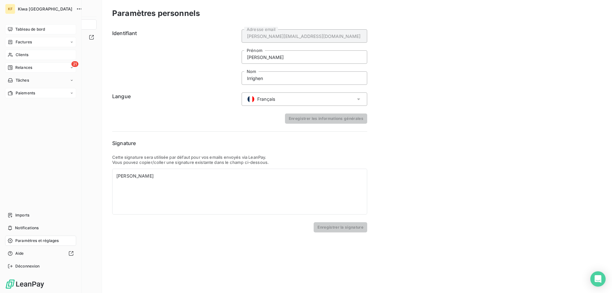
click at [9, 6] on div "KF" at bounding box center [10, 9] width 10 height 10
click at [24, 31] on span "Tableau de bord" at bounding box center [30, 29] width 30 height 6
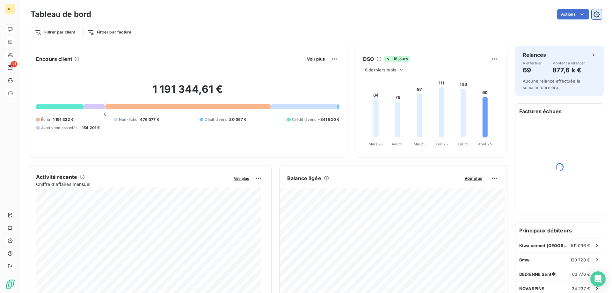
click at [593, 12] on icon "button" at bounding box center [596, 14] width 6 height 6
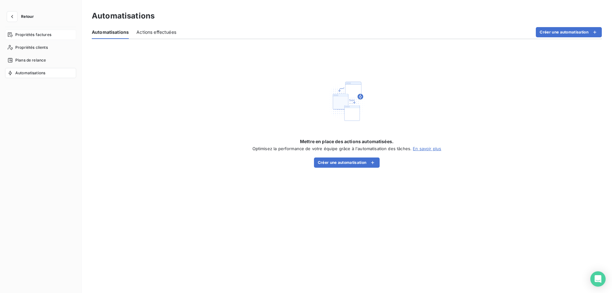
click at [38, 39] on div "Propriétés factures" at bounding box center [40, 35] width 71 height 10
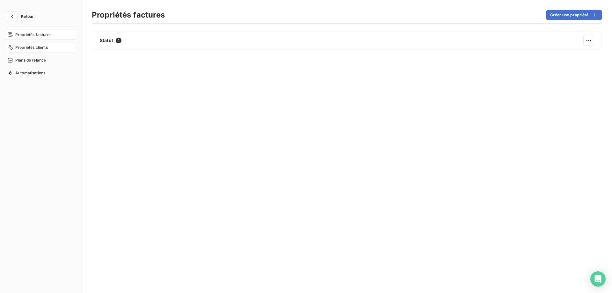
click at [22, 44] on div "Propriétés clients" at bounding box center [40, 47] width 71 height 10
click at [38, 58] on span "Plans de relance" at bounding box center [30, 60] width 31 height 6
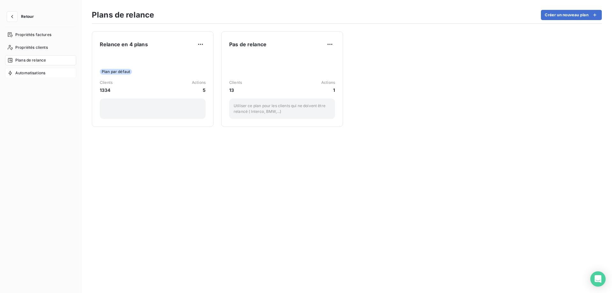
click at [36, 73] on span "Automatisations" at bounding box center [30, 73] width 30 height 6
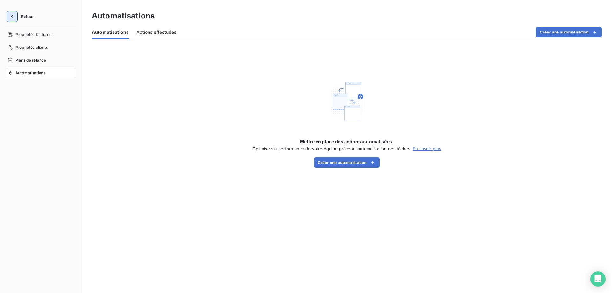
click at [10, 16] on icon "button" at bounding box center [12, 16] width 6 height 6
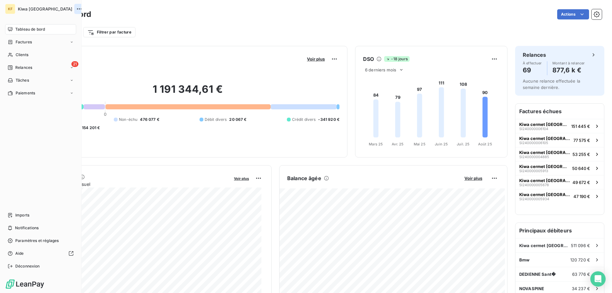
click at [76, 10] on icon "button" at bounding box center [79, 9] width 6 height 6
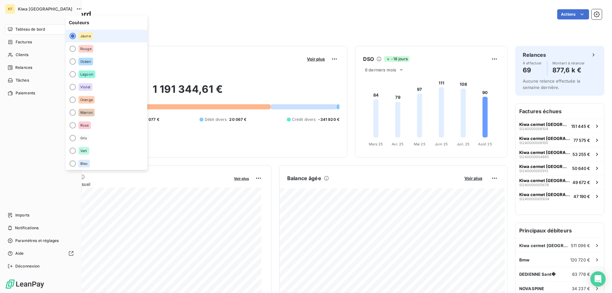
click at [14, 170] on div "Tableau de bord Factures Clients 21 Relances Tâches Paiements Imports Notificat…" at bounding box center [40, 147] width 71 height 247
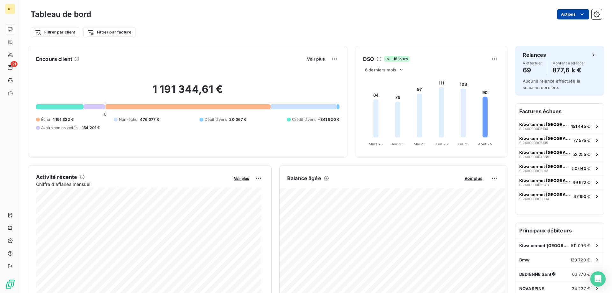
click at [569, 10] on html "KF 21 Tableau de bord Actions Filtrer par client Filtrer par facture Encours cl…" at bounding box center [306, 146] width 612 height 293
click at [475, 8] on html "KF 21 Tableau de bord Actions Filtrer par client Filtrer par facture Encours cl…" at bounding box center [306, 146] width 612 height 293
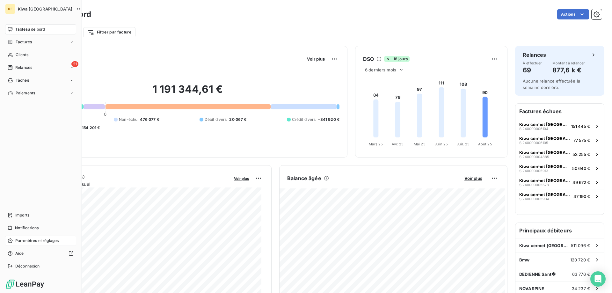
click at [38, 241] on span "Paramètres et réglages" at bounding box center [36, 241] width 43 height 6
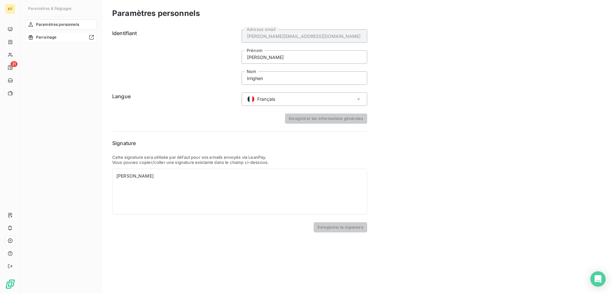
click at [61, 38] on div at bounding box center [76, 37] width 35 height 5
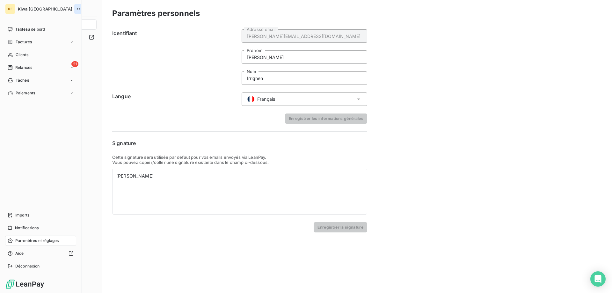
click at [76, 10] on icon "button" at bounding box center [79, 9] width 6 height 6
click at [26, 57] on span "Clients" at bounding box center [22, 55] width 13 height 6
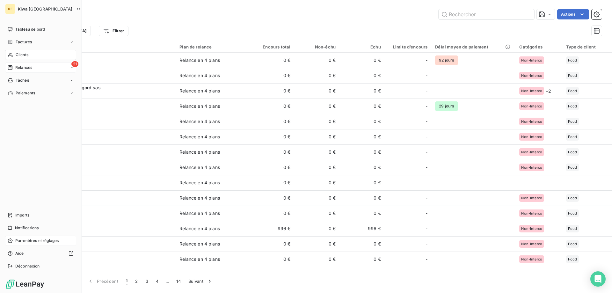
click at [28, 69] on span "Relances" at bounding box center [23, 68] width 17 height 6
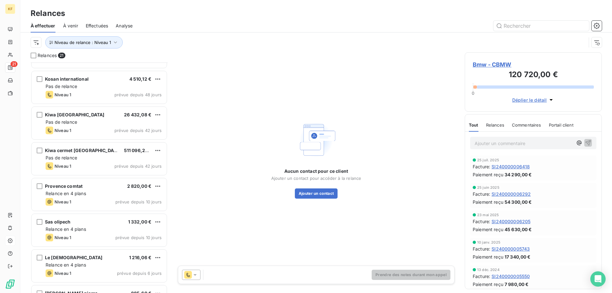
scroll to position [96, 0]
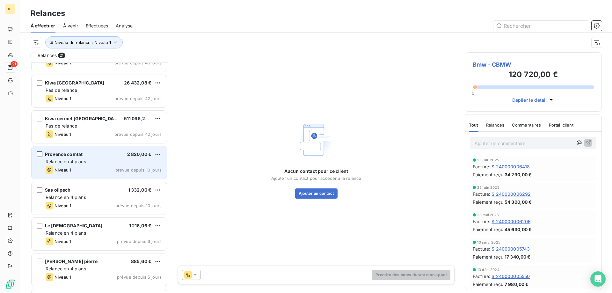
click at [39, 155] on div "grid" at bounding box center [40, 154] width 6 height 6
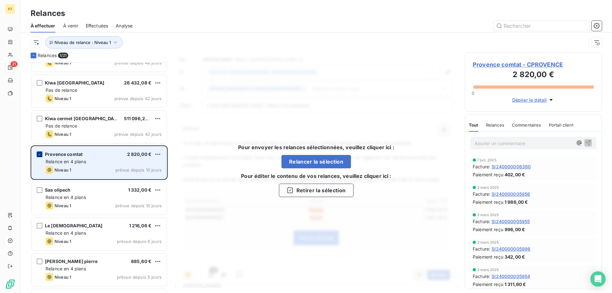
click at [37, 155] on div "grid" at bounding box center [40, 154] width 6 height 6
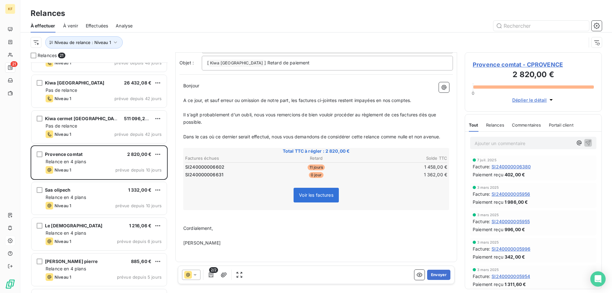
scroll to position [43, 0]
click at [221, 276] on icon "button" at bounding box center [224, 274] width 6 height 5
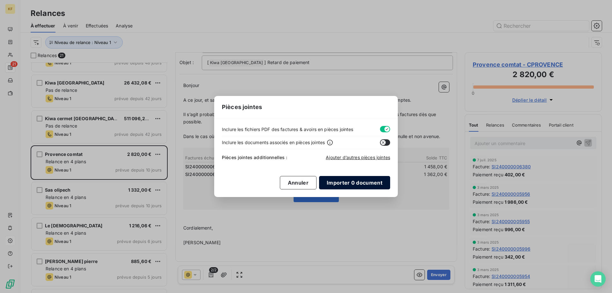
click at [340, 182] on button "Importer 0 document" at bounding box center [354, 182] width 71 height 13
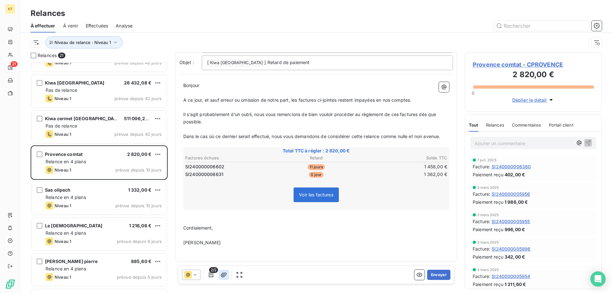
click at [222, 273] on icon "button" at bounding box center [224, 274] width 6 height 5
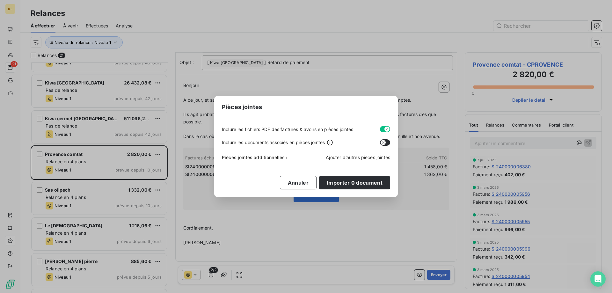
click at [352, 159] on span "Ajouter d’autres pièces jointes" at bounding box center [358, 157] width 64 height 5
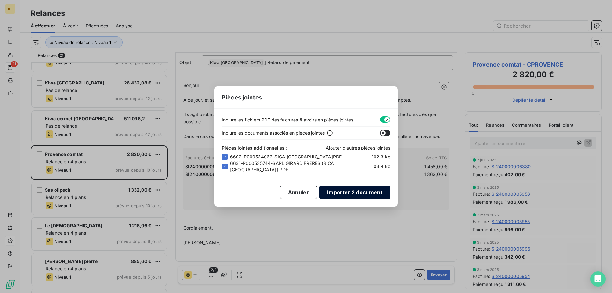
click at [364, 194] on button "Importer 2 document" at bounding box center [354, 191] width 71 height 13
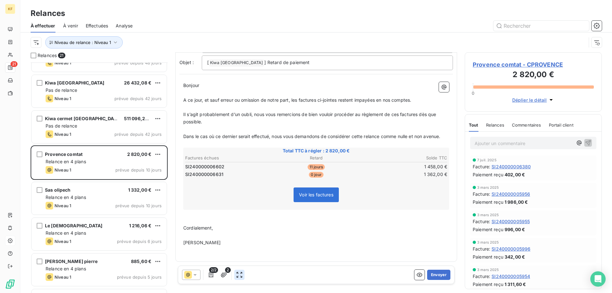
click at [240, 276] on icon "button" at bounding box center [239, 275] width 6 height 6
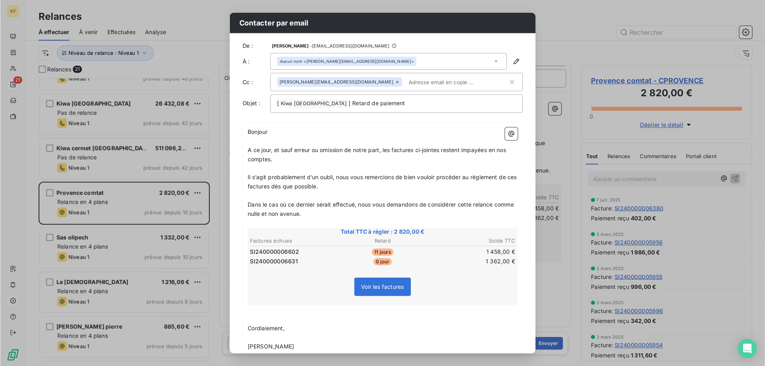
scroll to position [0, 0]
click at [461, 30] on div "Contacter par email De : [PERSON_NAME] - [EMAIL_ADDRESS][DOMAIN_NAME] À : Aucun…" at bounding box center [306, 146] width 612 height 293
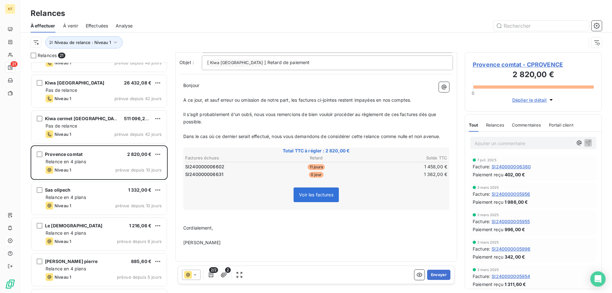
drag, startPoint x: 386, startPoint y: 128, endPoint x: 347, endPoint y: 115, distance: 40.4
click at [347, 115] on span "Il s’agit probablement d’un oubli, nous vous remercions de bien vouloir procéde…" at bounding box center [310, 118] width 254 height 13
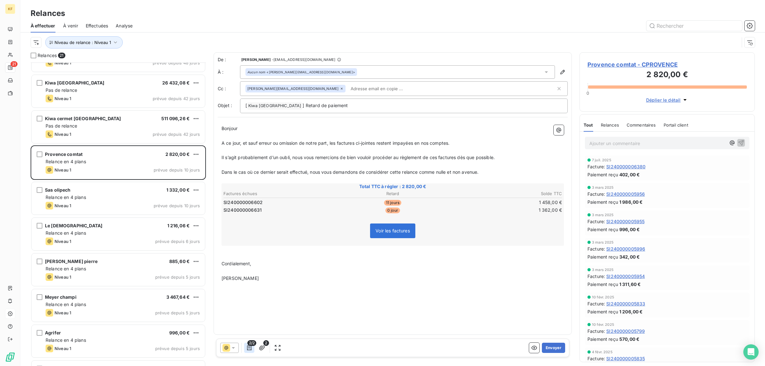
click at [250, 293] on icon "button" at bounding box center [249, 348] width 6 height 6
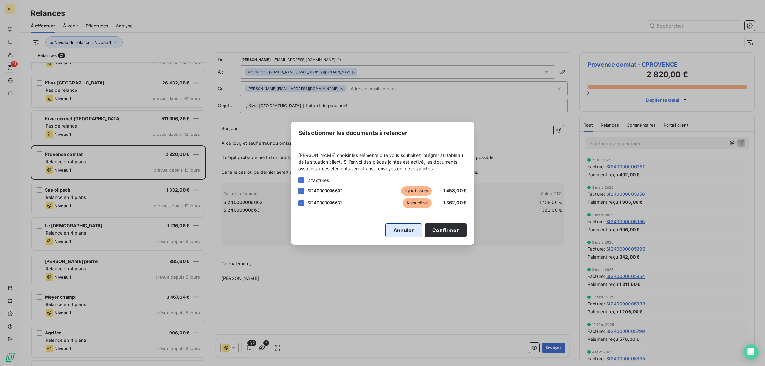
click at [404, 233] on button "Annuler" at bounding box center [403, 229] width 37 height 13
